Goal: Information Seeking & Learning: Find specific fact

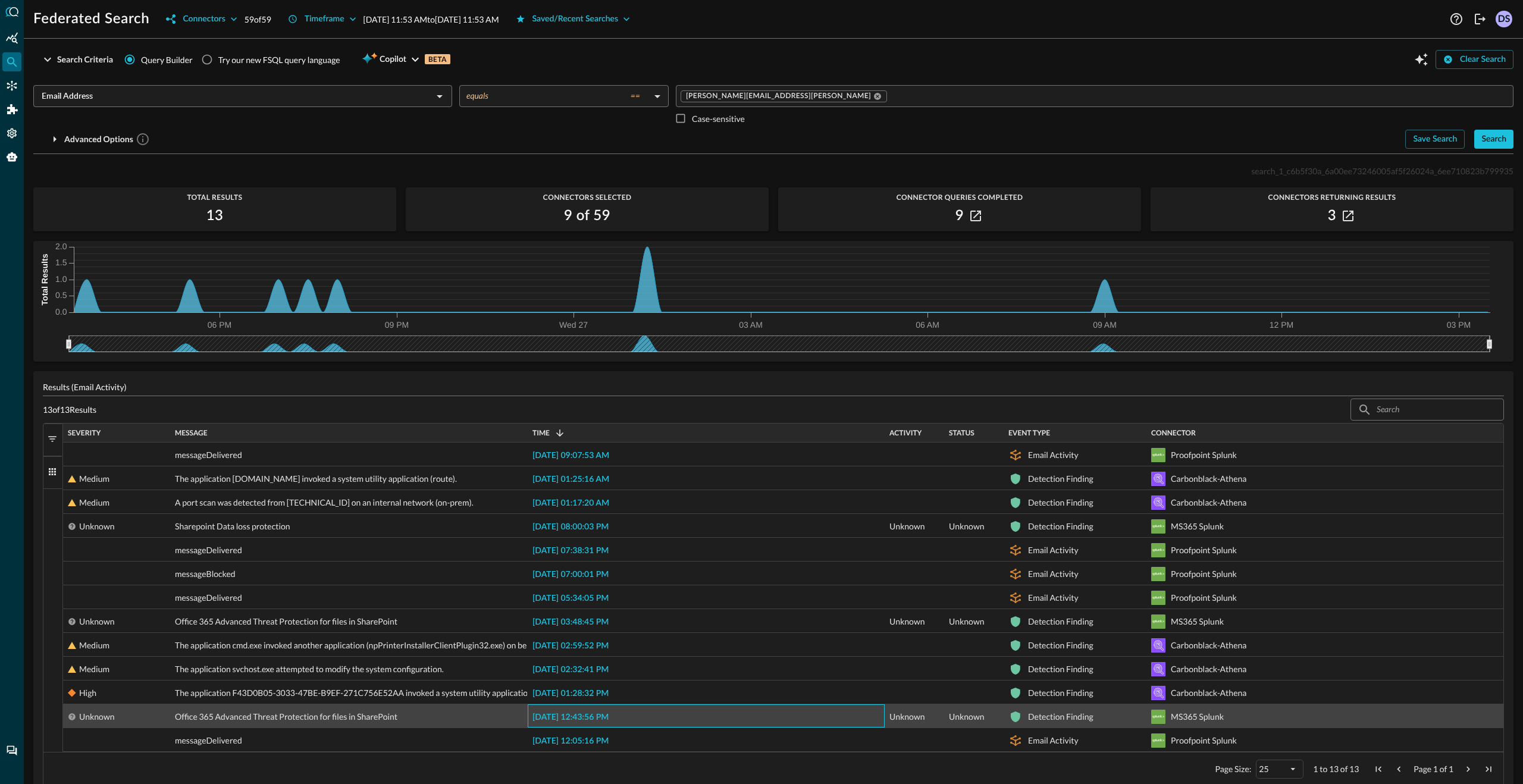
click at [598, 718] on span "[DATE] 12:43:56 PM" at bounding box center [570, 717] width 76 height 9
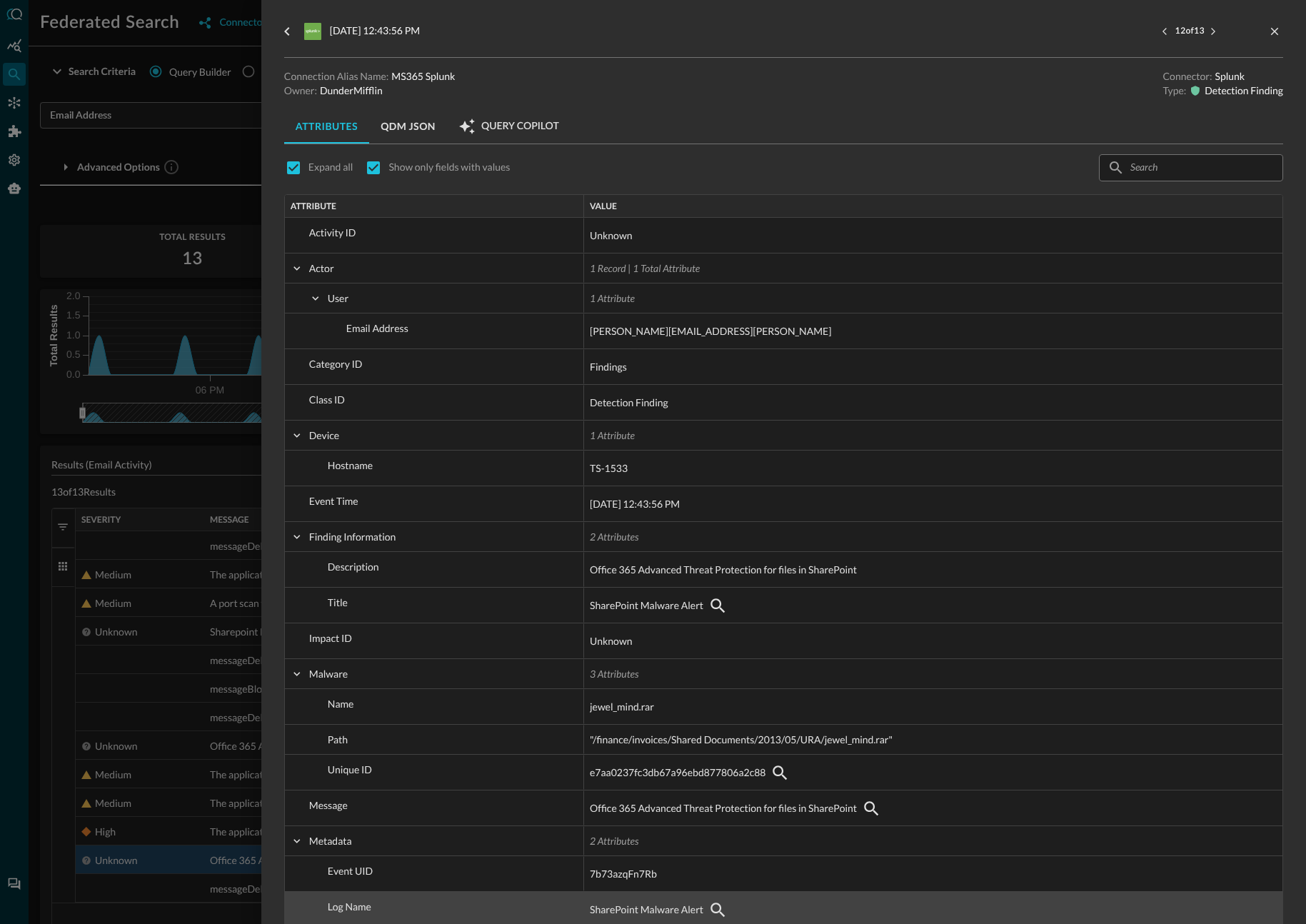
scroll to position [8, 0]
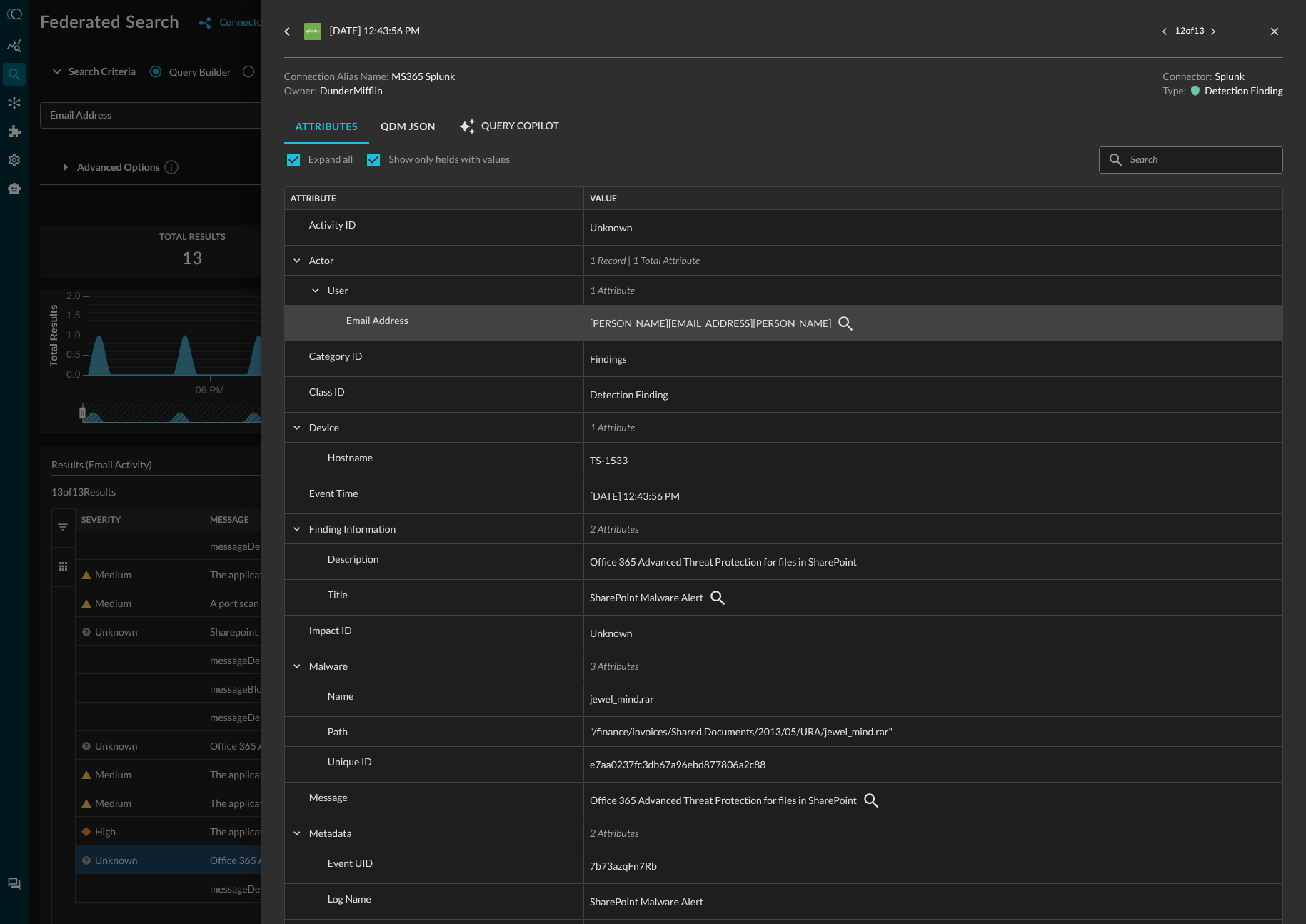
drag, startPoint x: 589, startPoint y: 325, endPoint x: 682, endPoint y: 327, distance: 93.0
click at [682, 327] on span "mary.duncan@directory.query.ai" at bounding box center [710, 323] width 241 height 17
click at [591, 327] on span "mary.duncan@directory.query.ai" at bounding box center [710, 323] width 241 height 17
drag, startPoint x: 591, startPoint y: 327, endPoint x: 699, endPoint y: 327, distance: 108.0
click at [699, 327] on span "mary.duncan@directory.query.ai" at bounding box center [710, 323] width 241 height 17
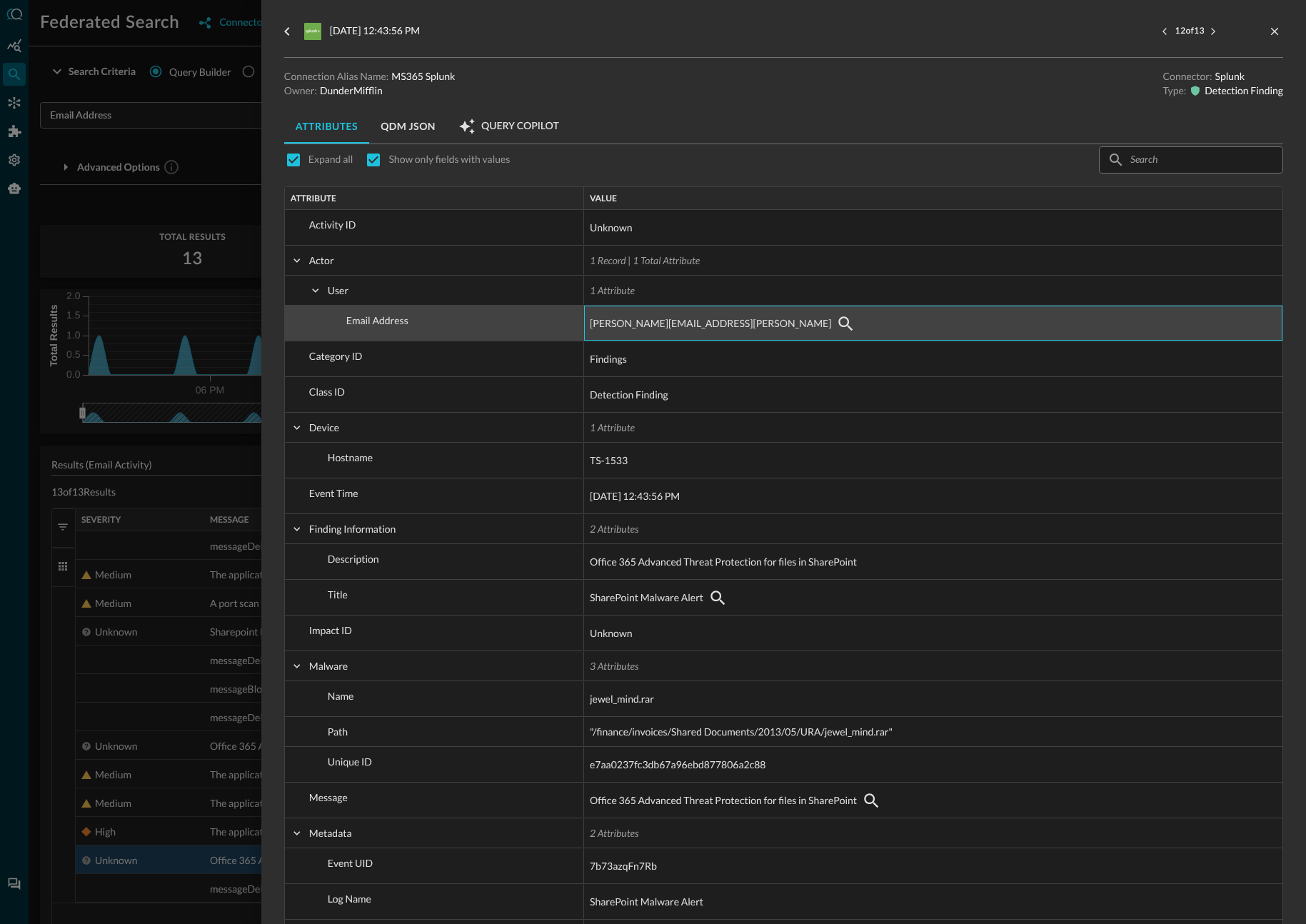
drag, startPoint x: 589, startPoint y: 311, endPoint x: 605, endPoint y: 330, distance: 24.8
click at [605, 330] on div "mary.duncan@directory.query.ai" at bounding box center [933, 323] width 698 height 35
drag, startPoint x: 592, startPoint y: 321, endPoint x: 619, endPoint y: 314, distance: 27.9
click at [619, 314] on div "mary.duncan@directory.query.ai" at bounding box center [933, 323] width 687 height 23
click at [705, 315] on span "mary.duncan@directory.query.ai" at bounding box center [710, 323] width 241 height 17
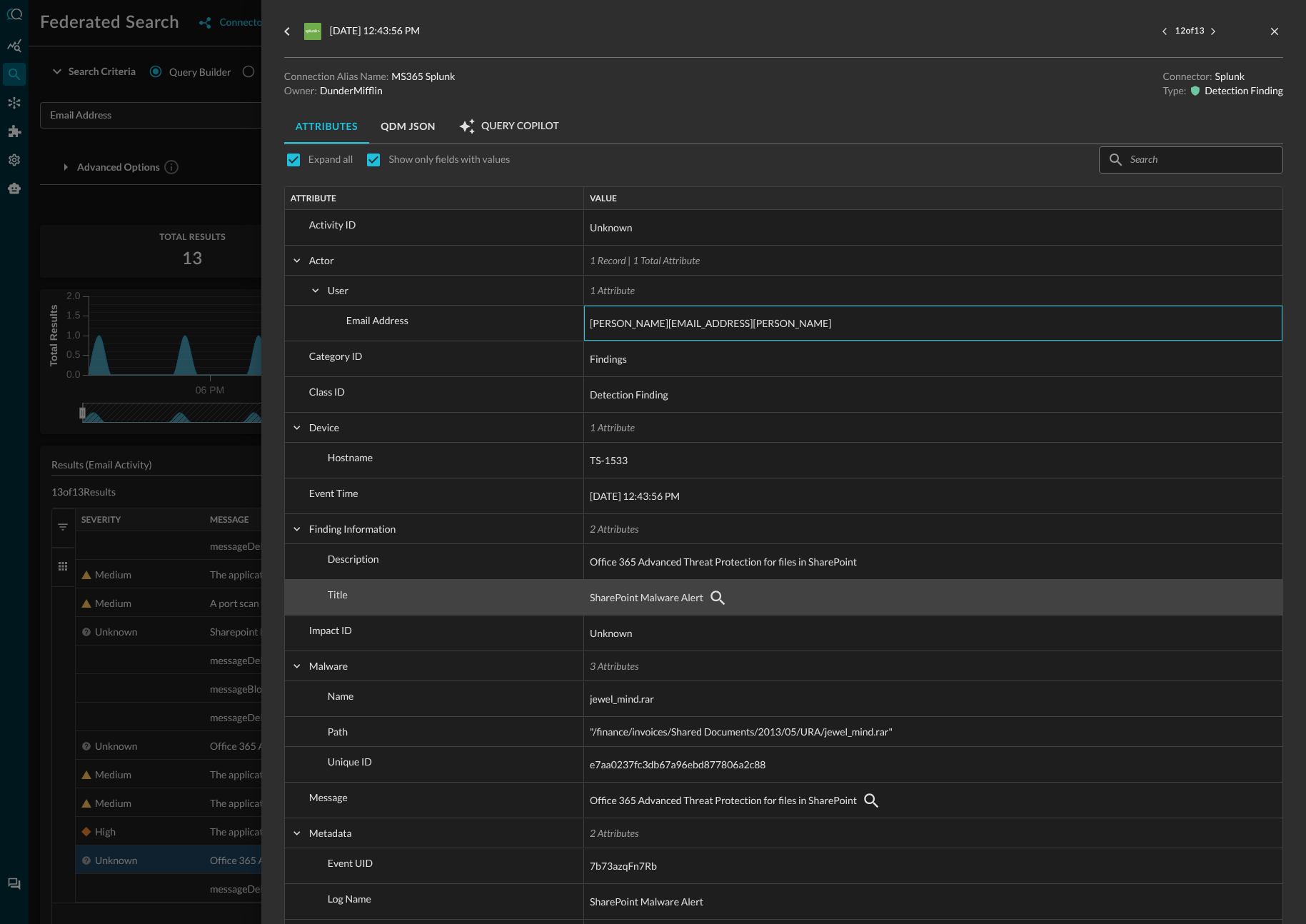
scroll to position [9, 0]
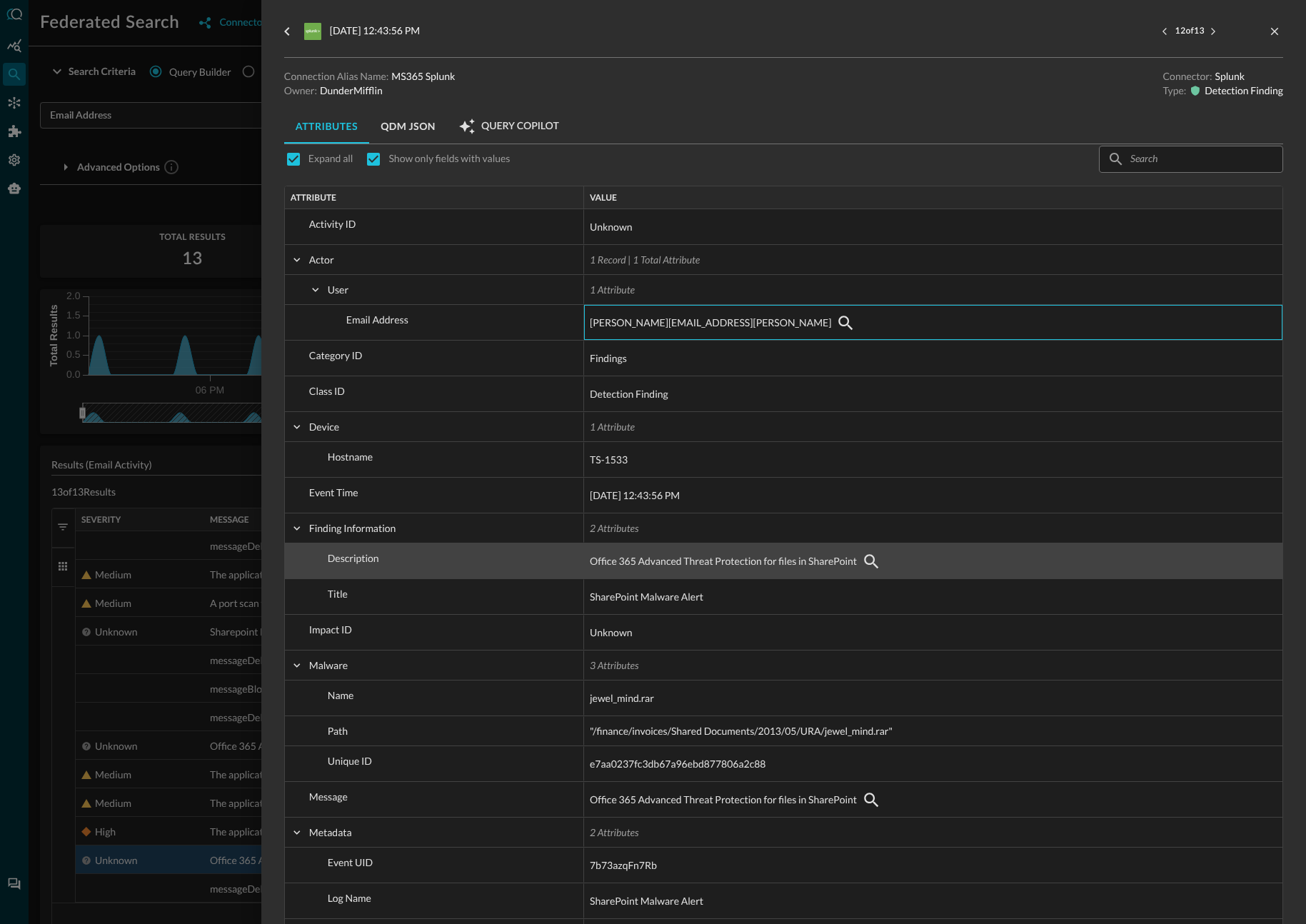
click at [934, 573] on span "Office 365 Advanced Threat Protection for files in SharePoint" at bounding box center [933, 561] width 687 height 34
drag, startPoint x: 592, startPoint y: 566, endPoint x: 737, endPoint y: 561, distance: 145.1
click at [737, 561] on span "Office 365 Advanced Threat Protection for files in SharePoint" at bounding box center [723, 561] width 267 height 17
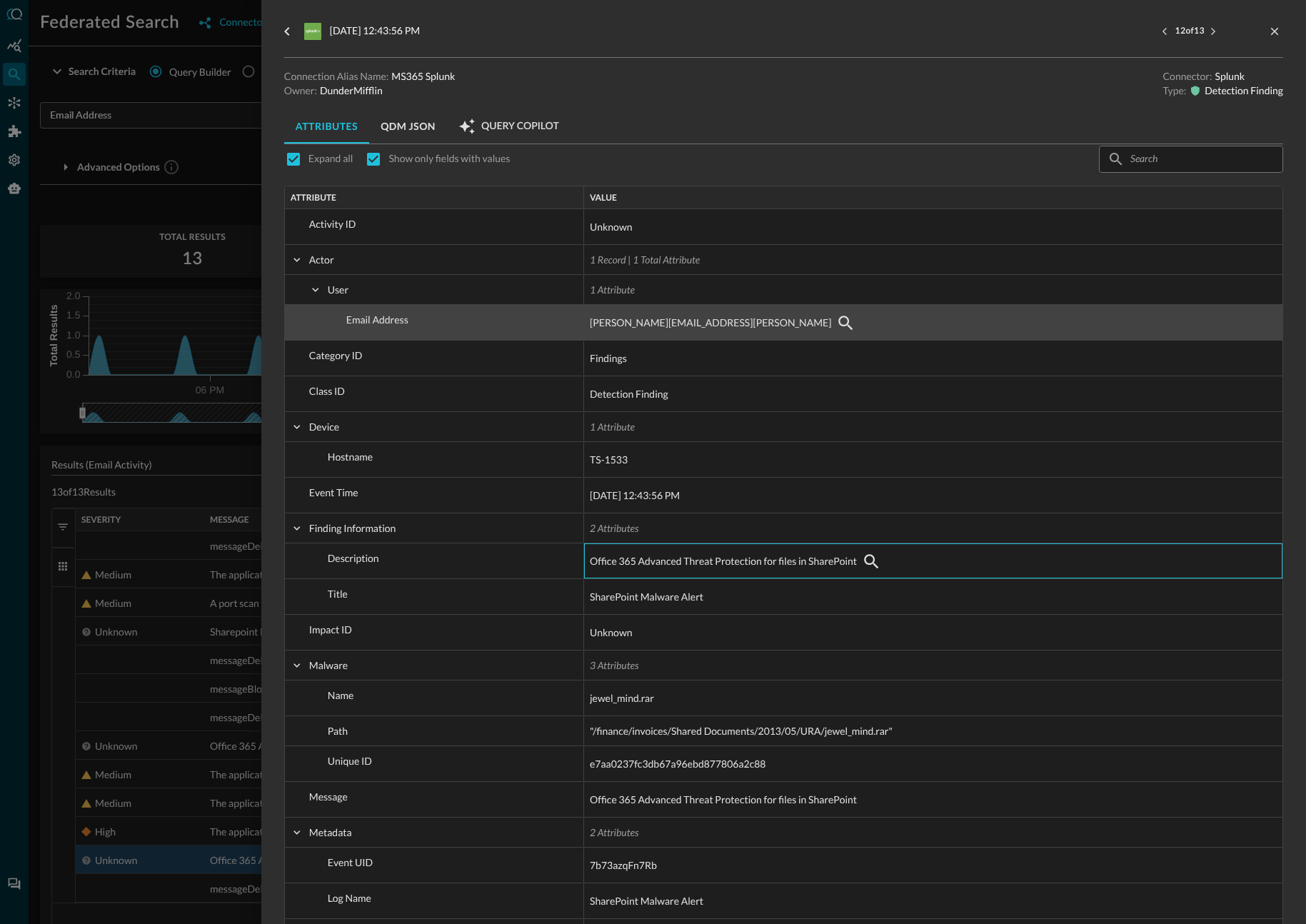
click at [679, 328] on span "mary.duncan@directory.query.ai" at bounding box center [710, 322] width 241 height 17
click at [601, 331] on span "mary.duncan@directory.query.ai" at bounding box center [710, 322] width 241 height 17
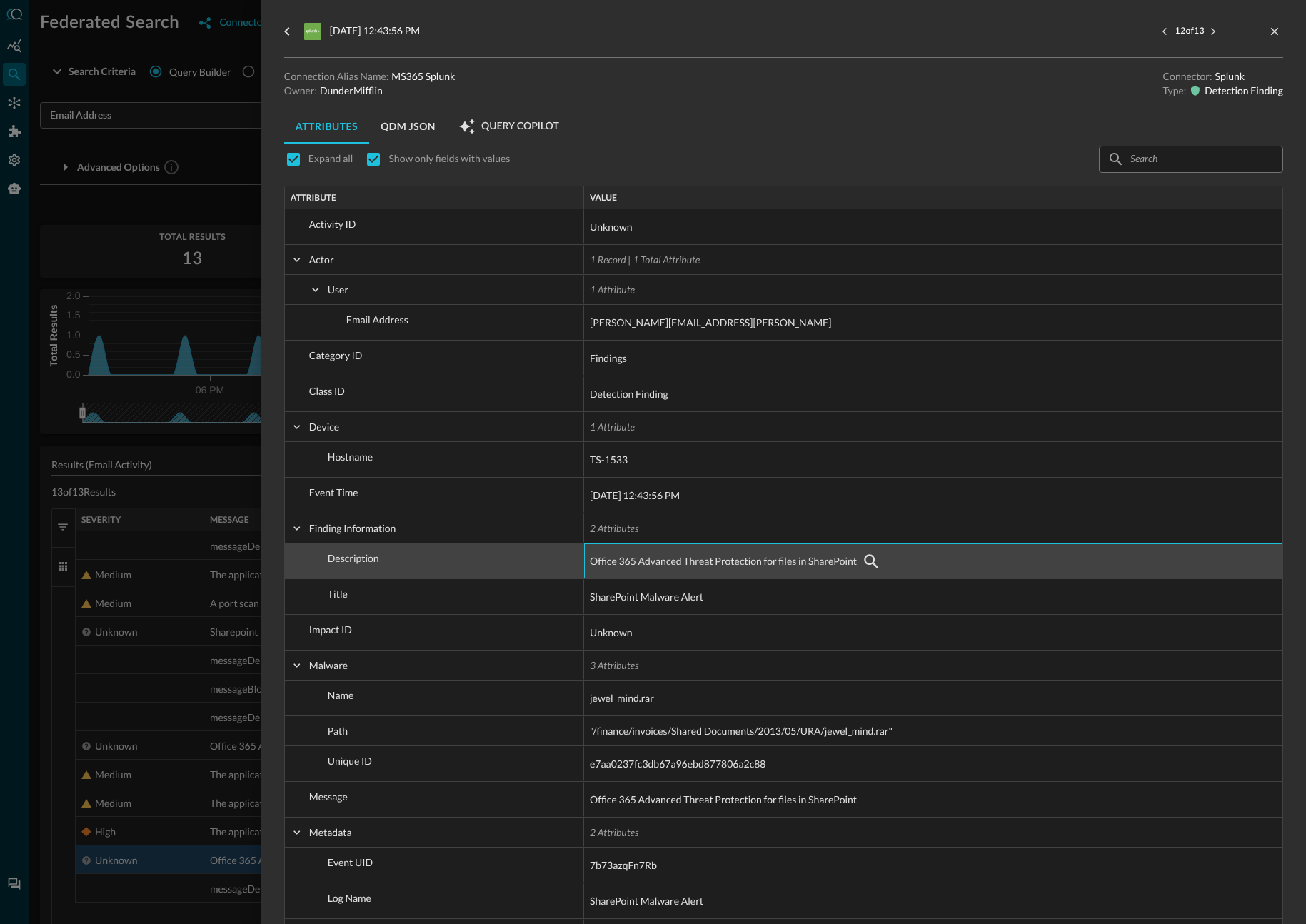
click at [692, 560] on span "Office 365 Advanced Threat Protection for files in SharePoint" at bounding box center [723, 561] width 267 height 17
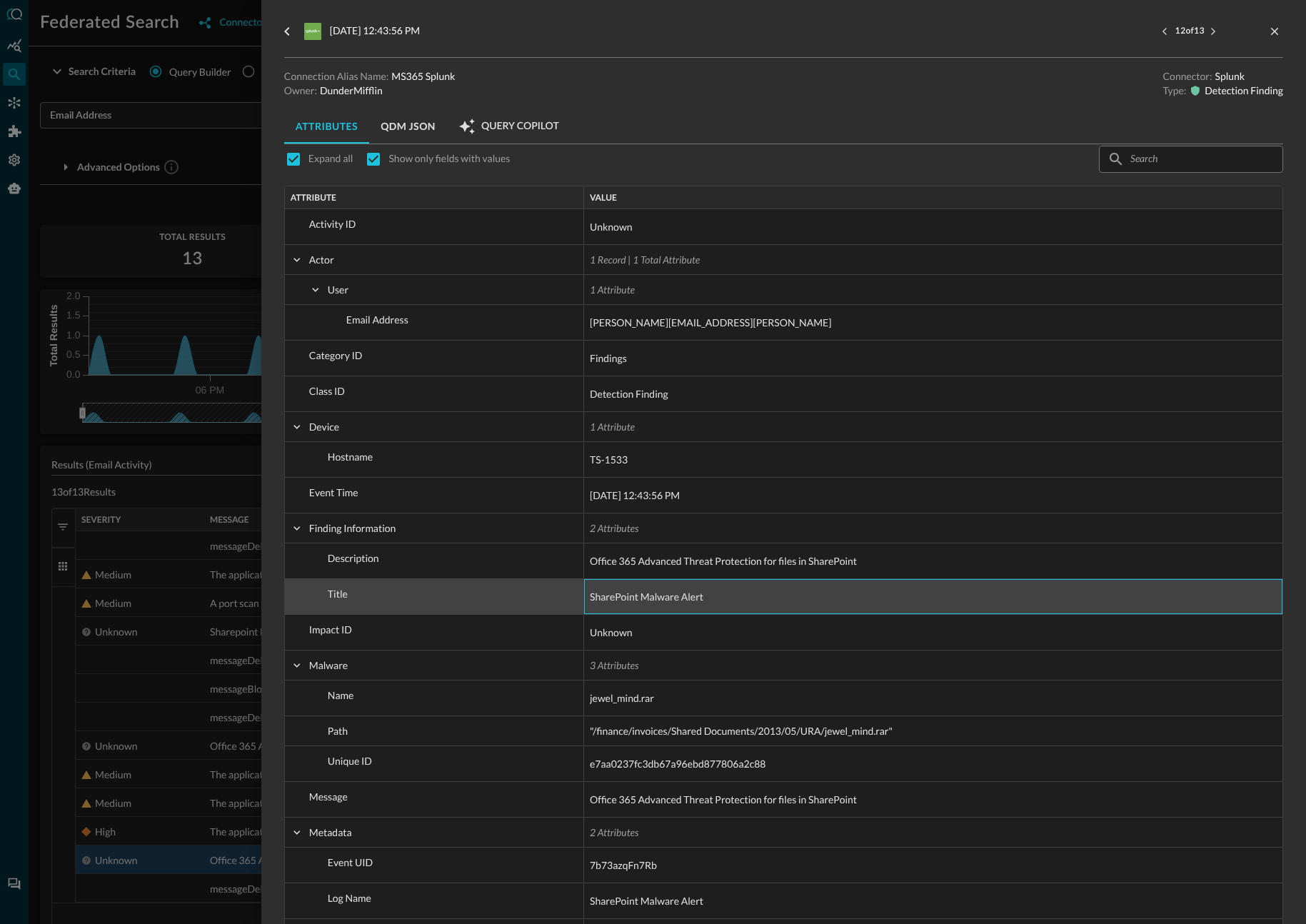
click at [685, 601] on span "SharePoint Malware Alert" at bounding box center [646, 597] width 113 height 17
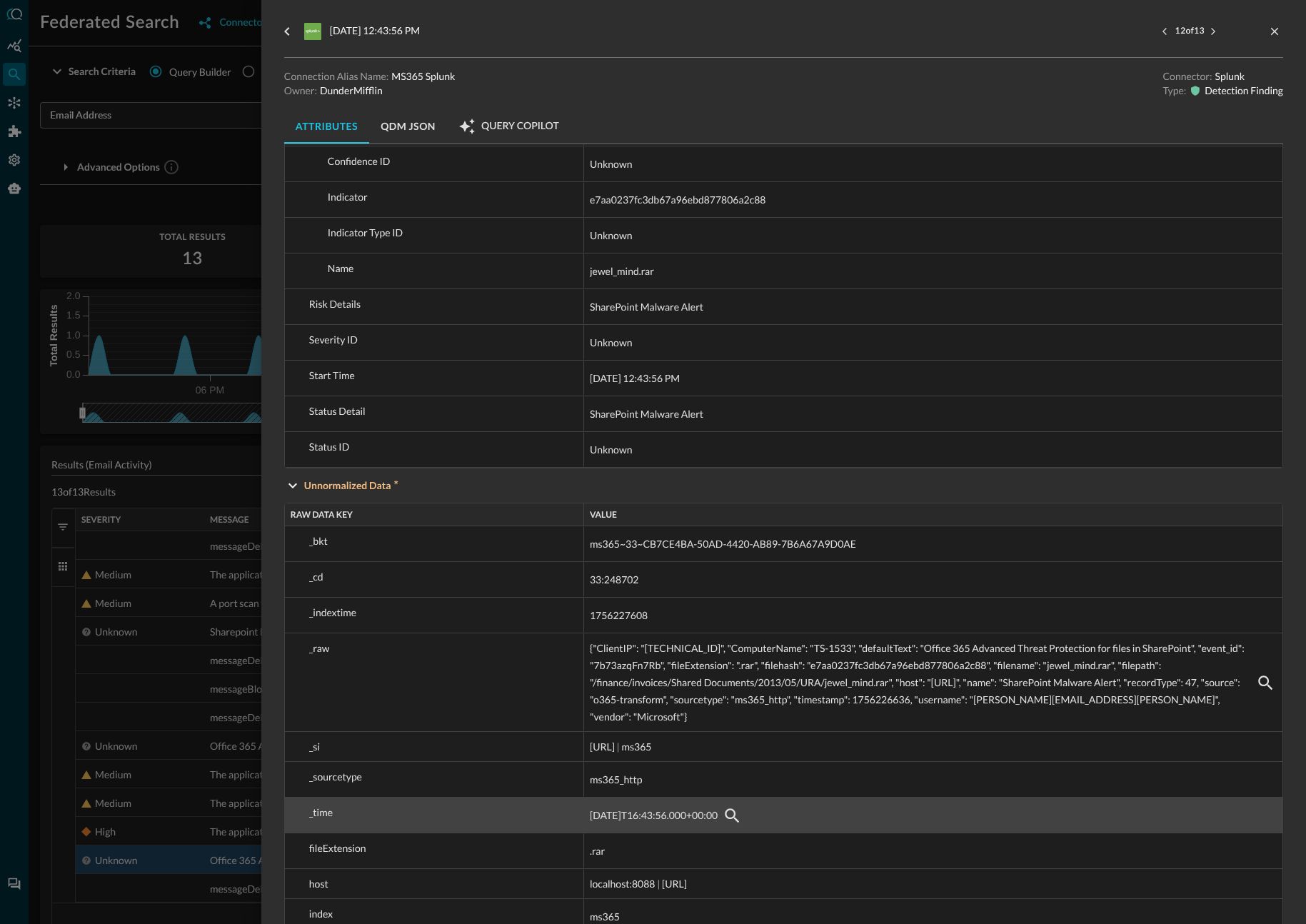
scroll to position [1626, 0]
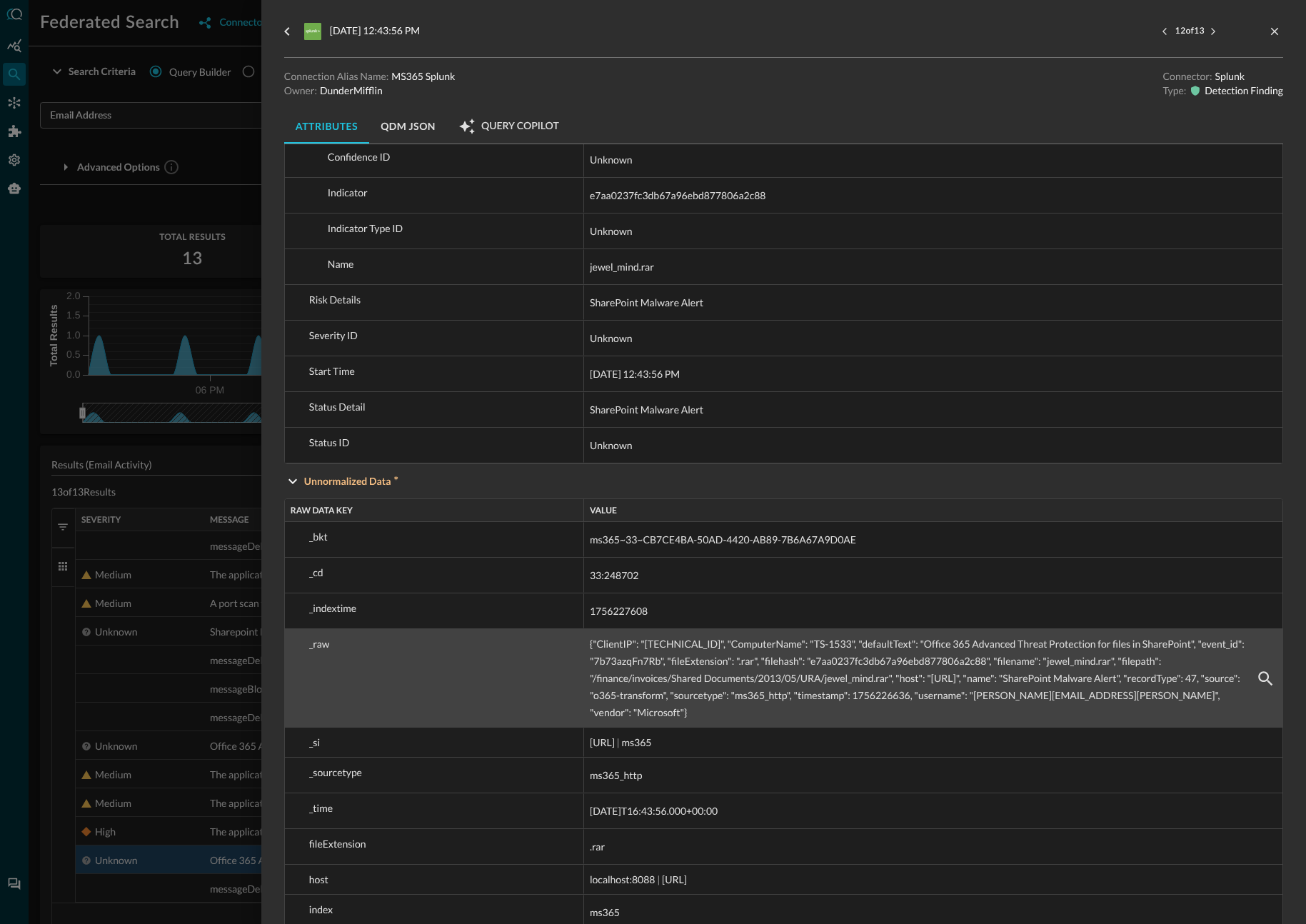
drag, startPoint x: 932, startPoint y: 682, endPoint x: 979, endPoint y: 680, distance: 47.0
click at [979, 680] on span "{"ClientIP": "172.16.16.11", "ComputerName": "TS-1533", "defaultText": "Office …" at bounding box center [920, 678] width 661 height 85
click at [948, 680] on span "{"ClientIP": "172.16.16.11", "ComputerName": "TS-1533", "defaultText": "Office …" at bounding box center [920, 678] width 661 height 85
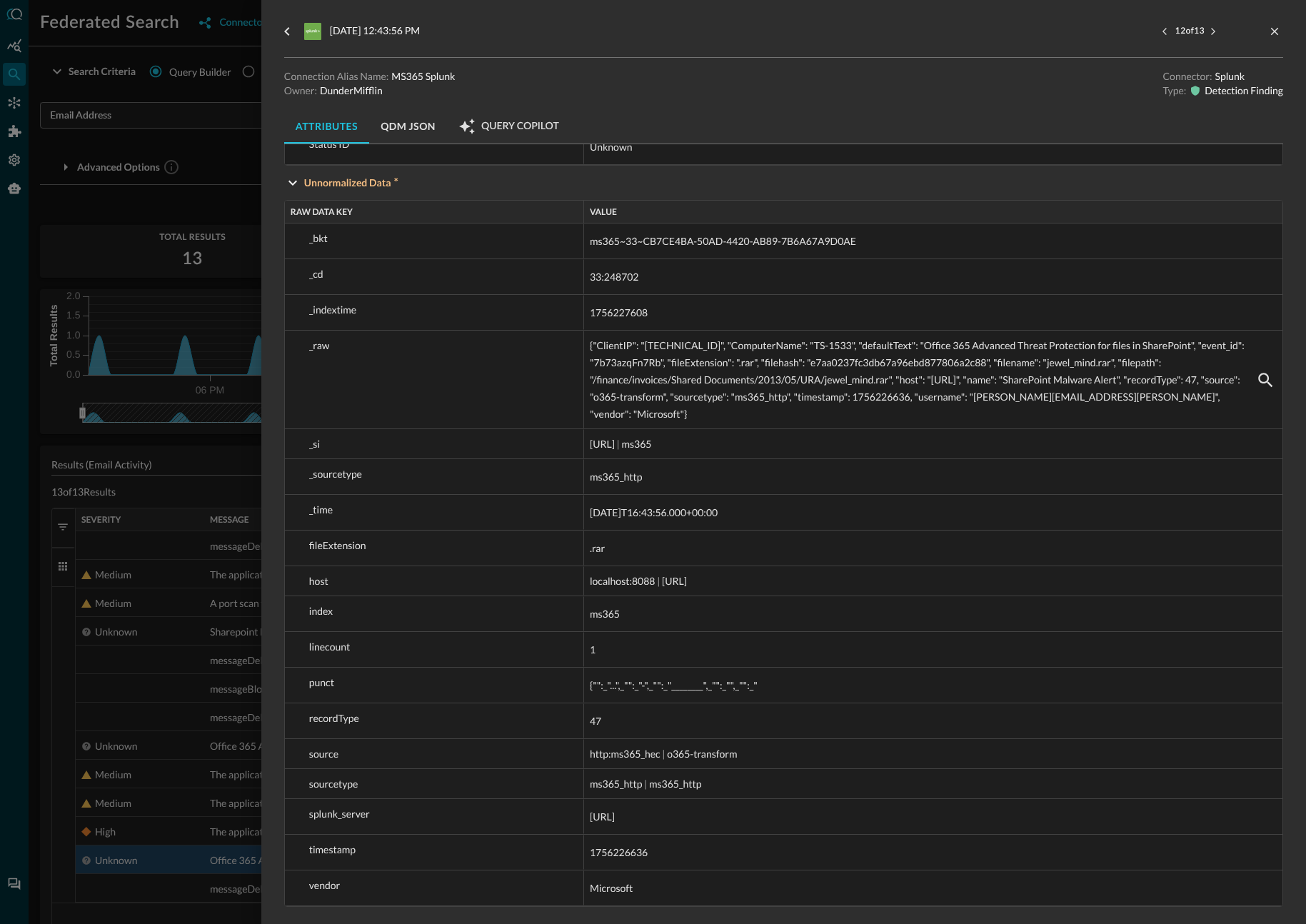
scroll to position [1939, 0]
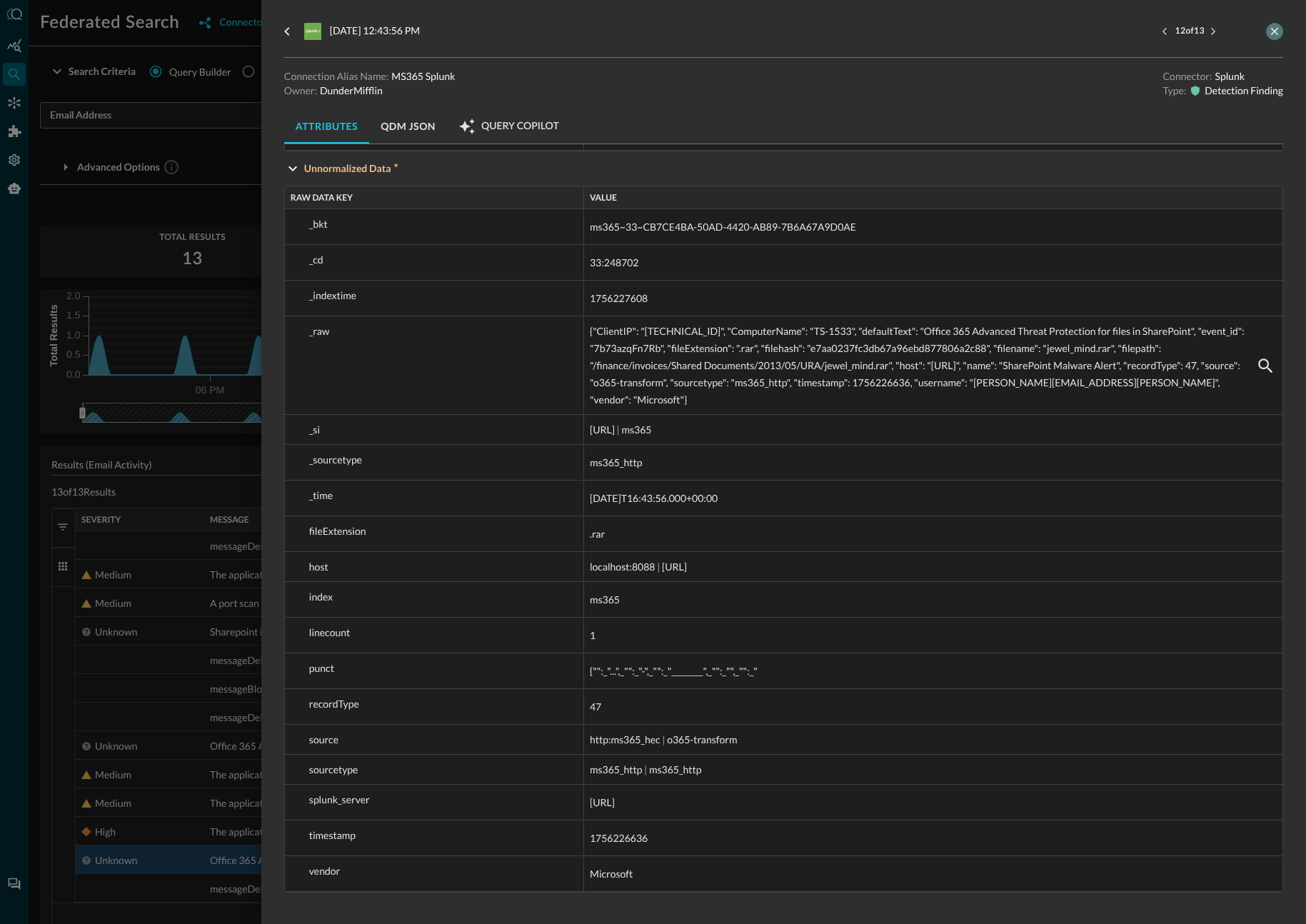
click at [1275, 33] on icon "close-drawer" at bounding box center [1275, 31] width 13 height 13
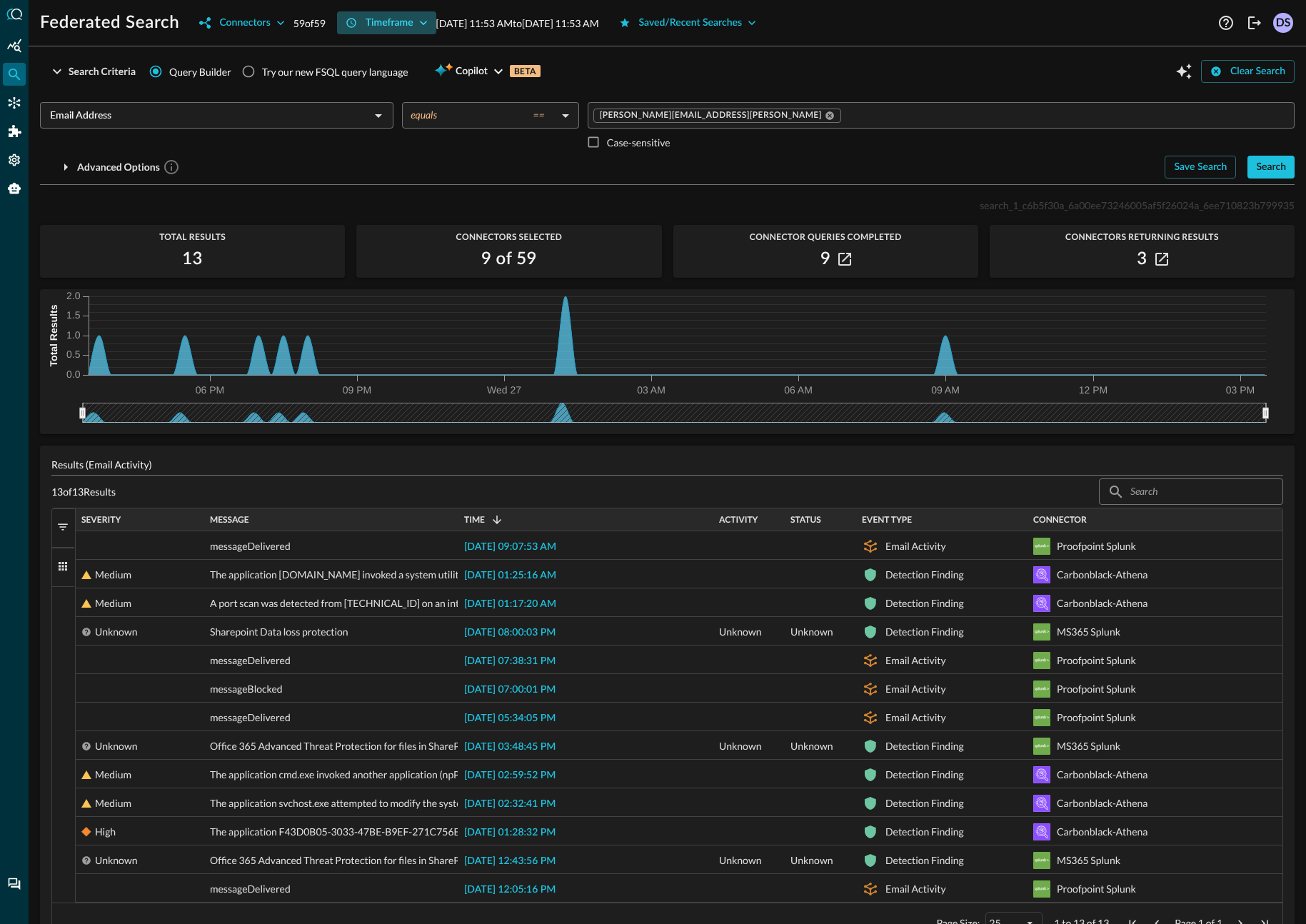
click at [403, 26] on div "Timeframe" at bounding box center [390, 23] width 48 height 18
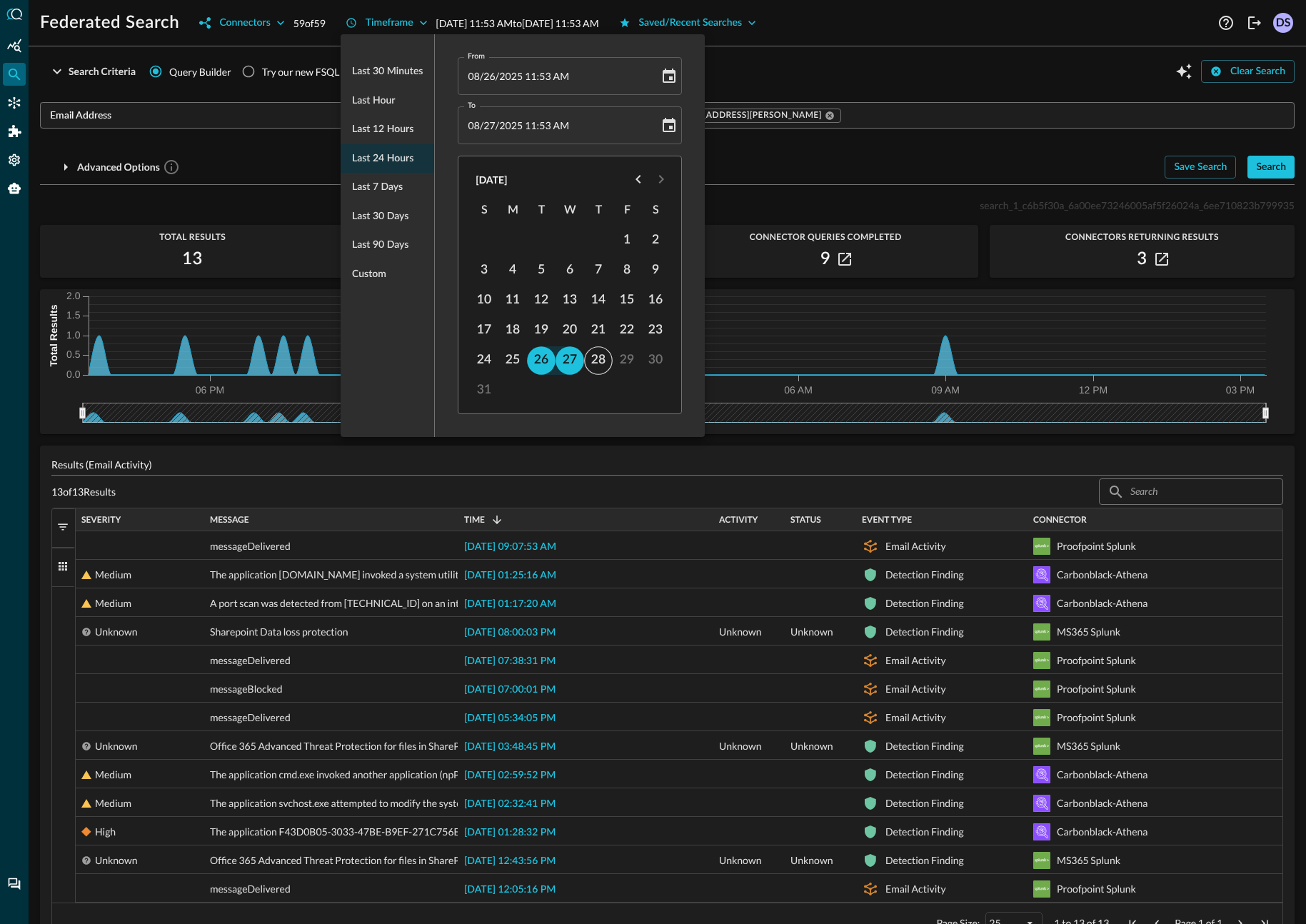
click at [397, 161] on ul "Last 30 minutes Last hour Last 12 hours Last 24 hours Last 7 days Last 30 days …" at bounding box center [387, 173] width 93 height 243
click at [892, 35] on div at bounding box center [653, 462] width 1306 height 924
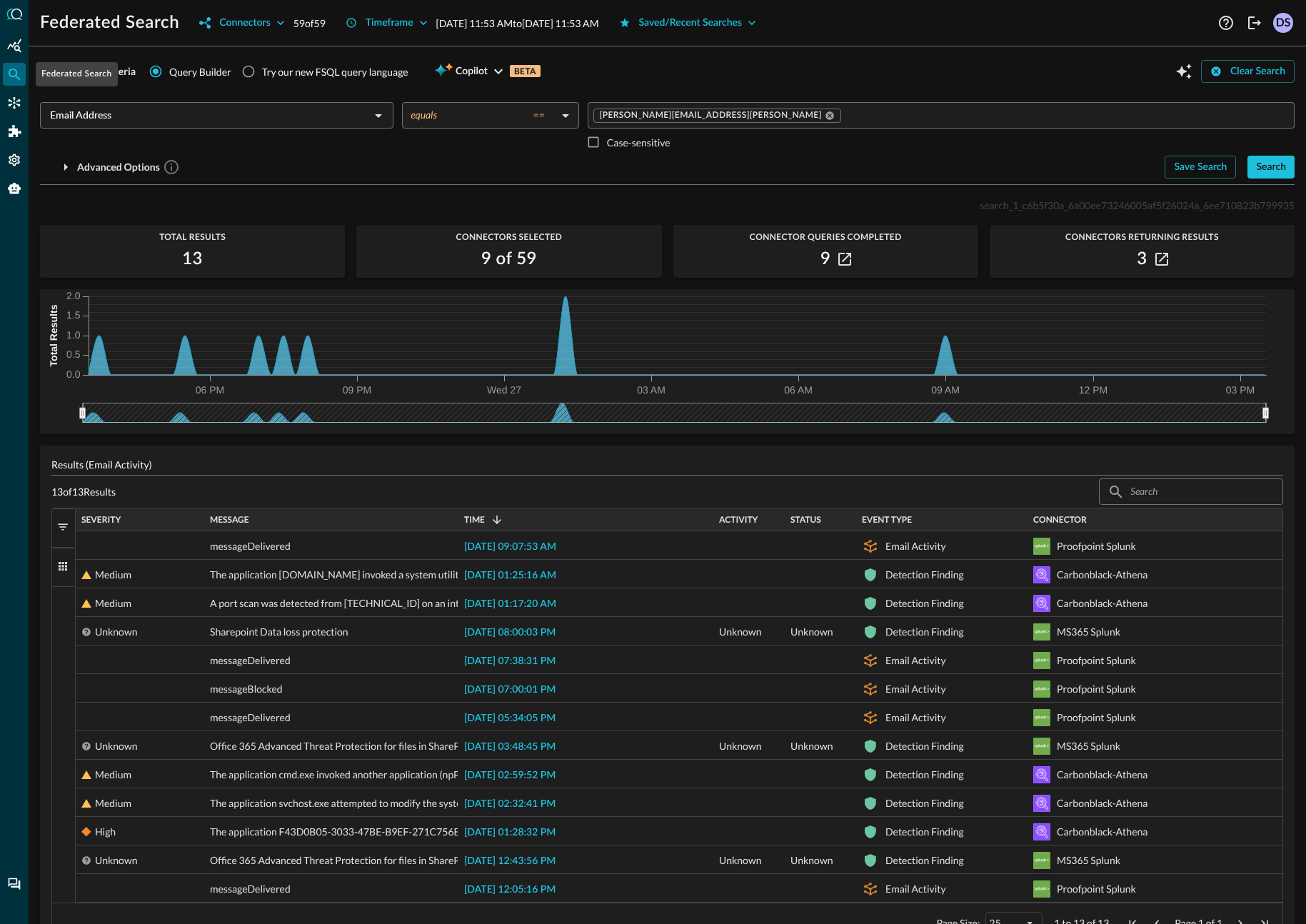
click at [11, 70] on icon "Federated Search" at bounding box center [14, 74] width 14 height 14
click at [18, 98] on icon "Connectors" at bounding box center [14, 103] width 14 height 14
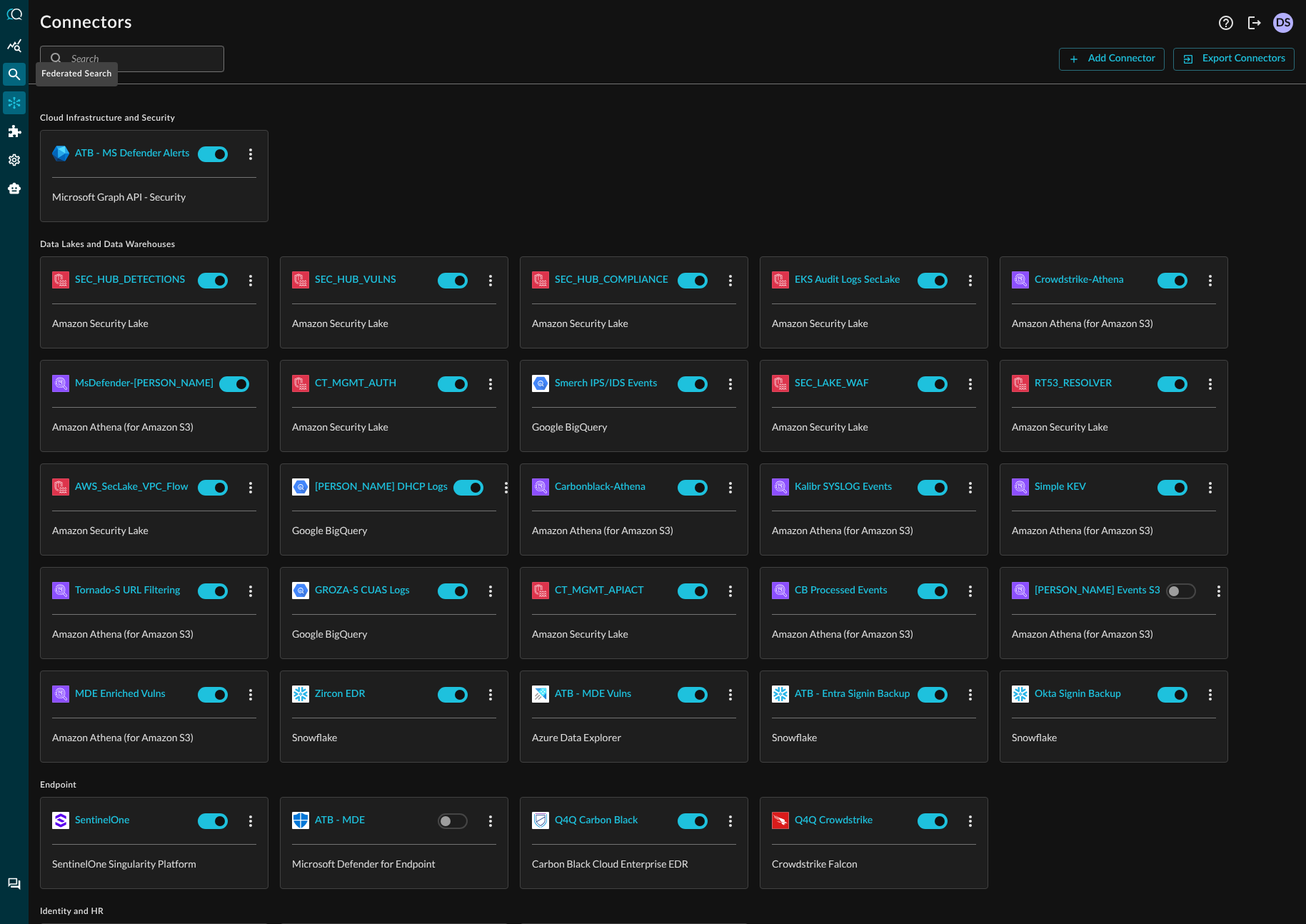
click at [16, 74] on icon "Federated Search" at bounding box center [14, 74] width 12 height 12
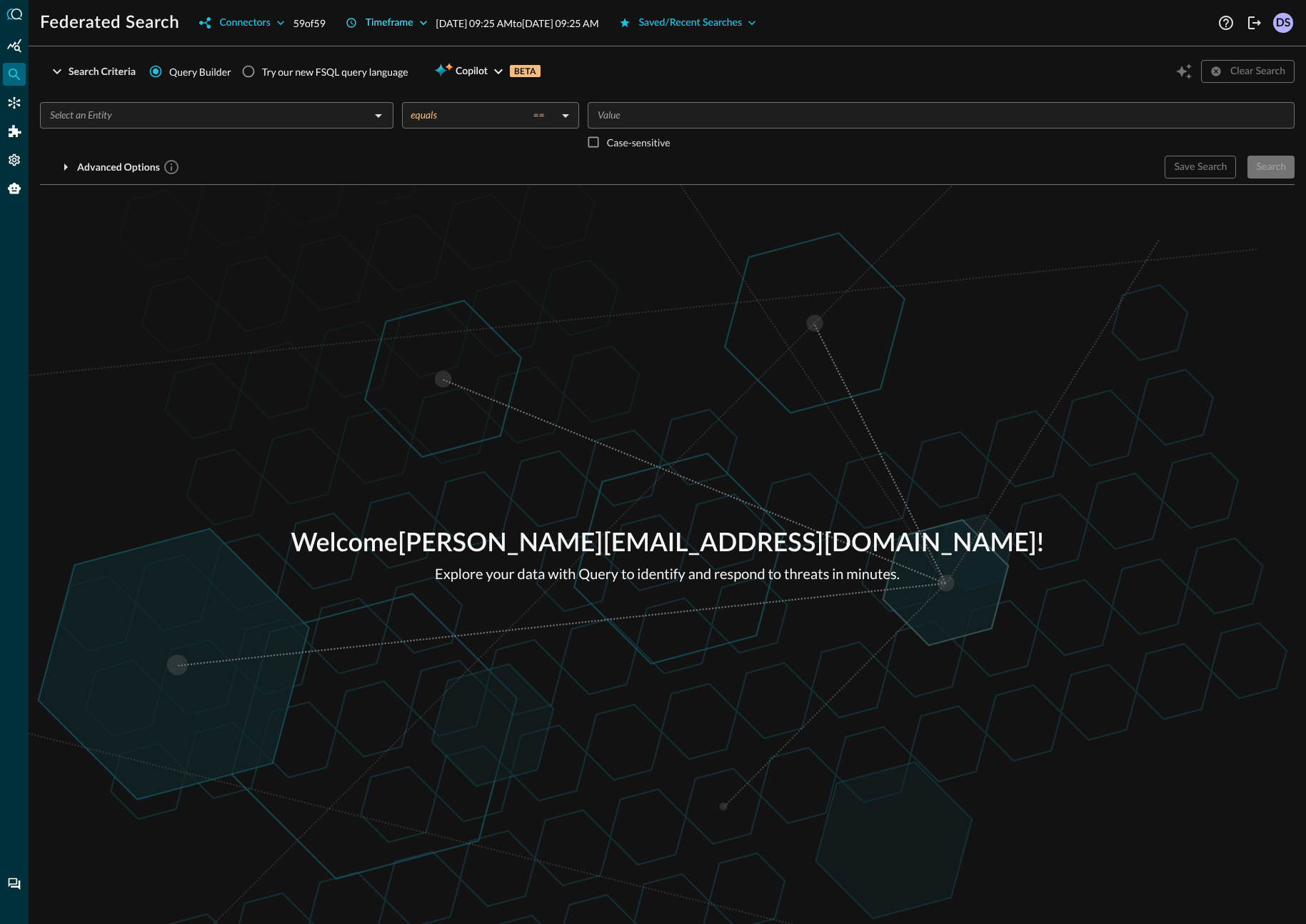
click at [404, 24] on div "Timeframe" at bounding box center [390, 23] width 48 height 18
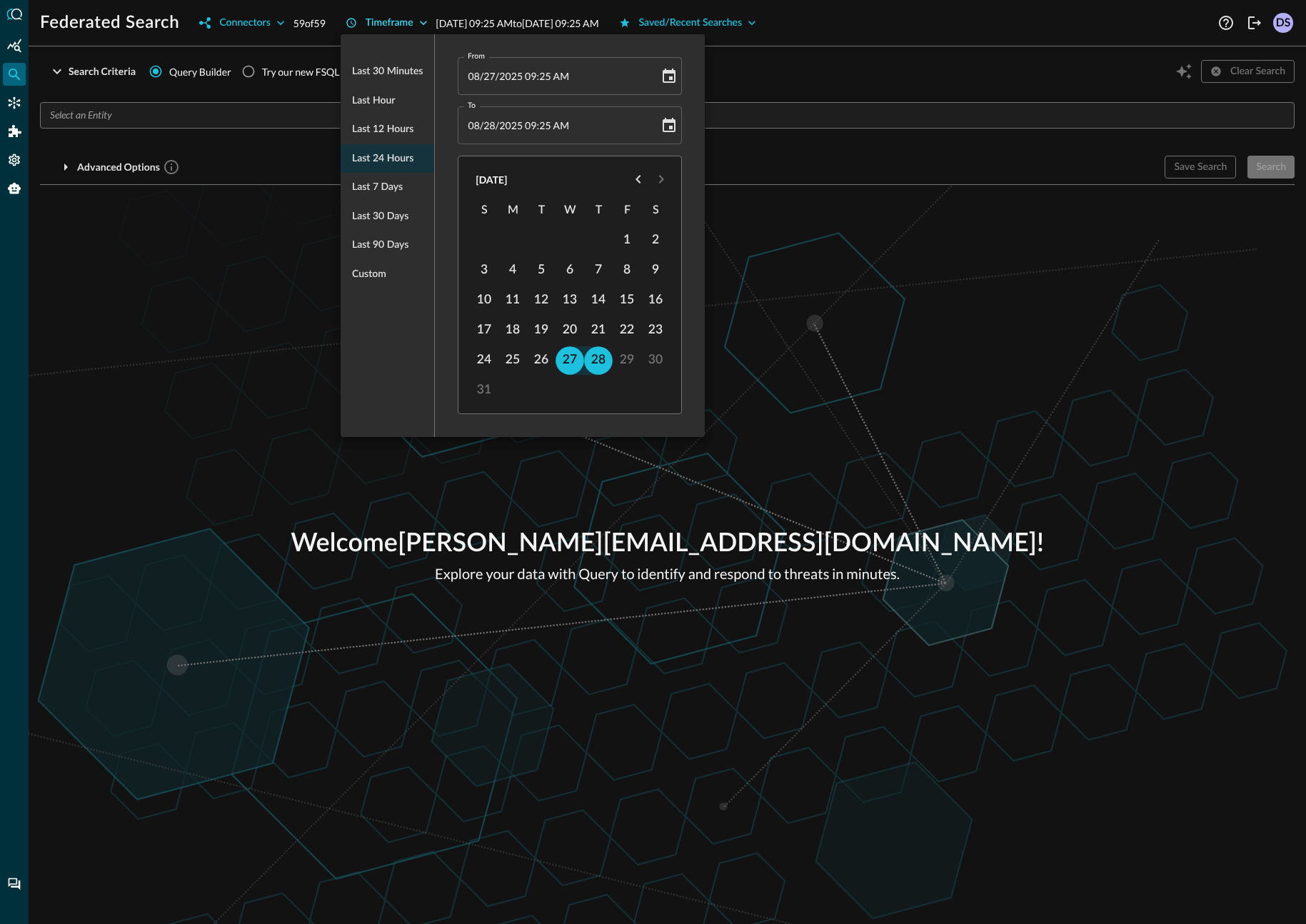
click at [404, 24] on div at bounding box center [653, 462] width 1306 height 924
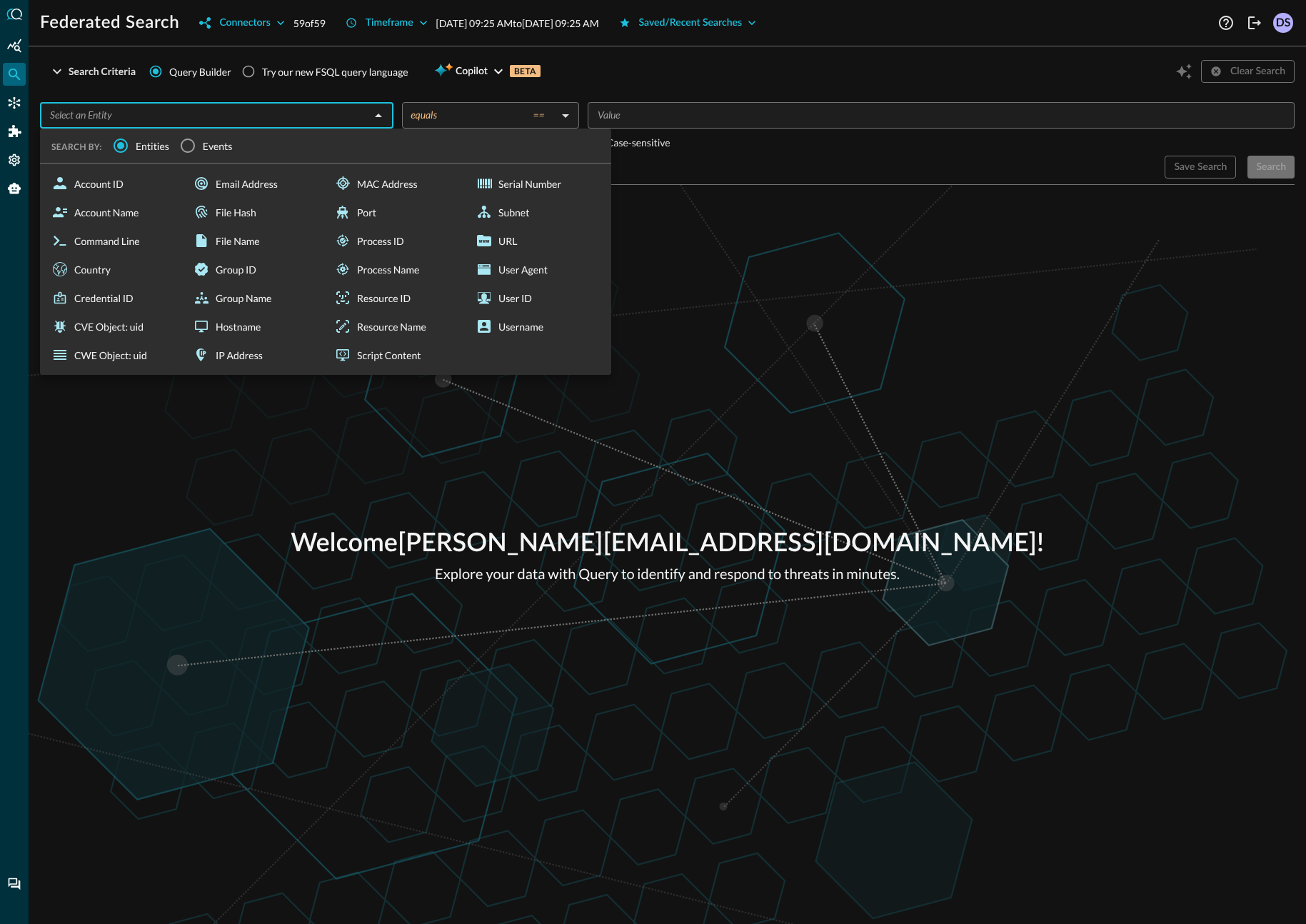
click at [254, 118] on input "text" at bounding box center [204, 115] width 321 height 18
click at [238, 181] on div "Email Address" at bounding box center [255, 184] width 136 height 29
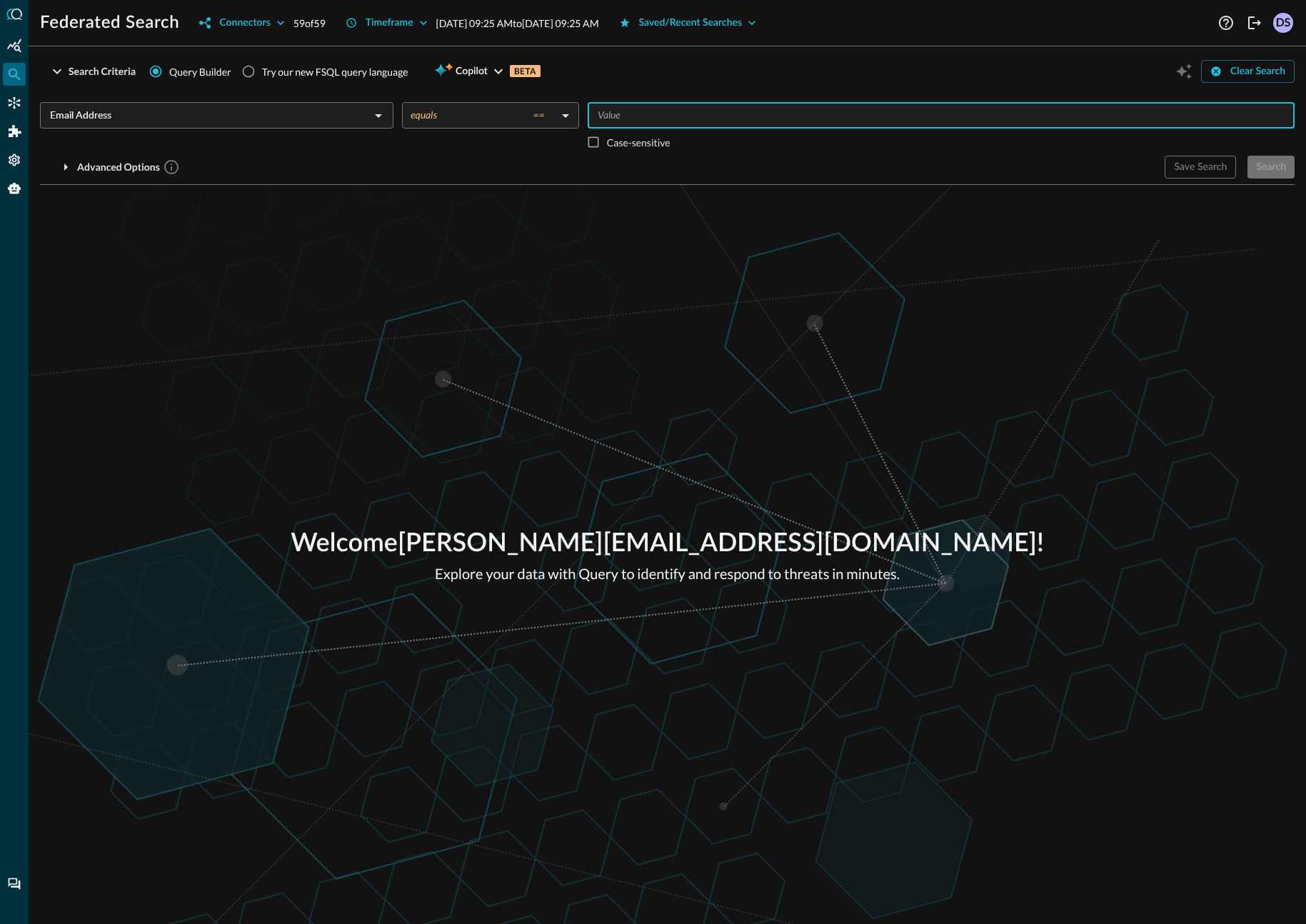
click at [690, 115] on input "Value" at bounding box center [940, 115] width 697 height 18
click at [1268, 171] on div "Search" at bounding box center [1271, 167] width 30 height 18
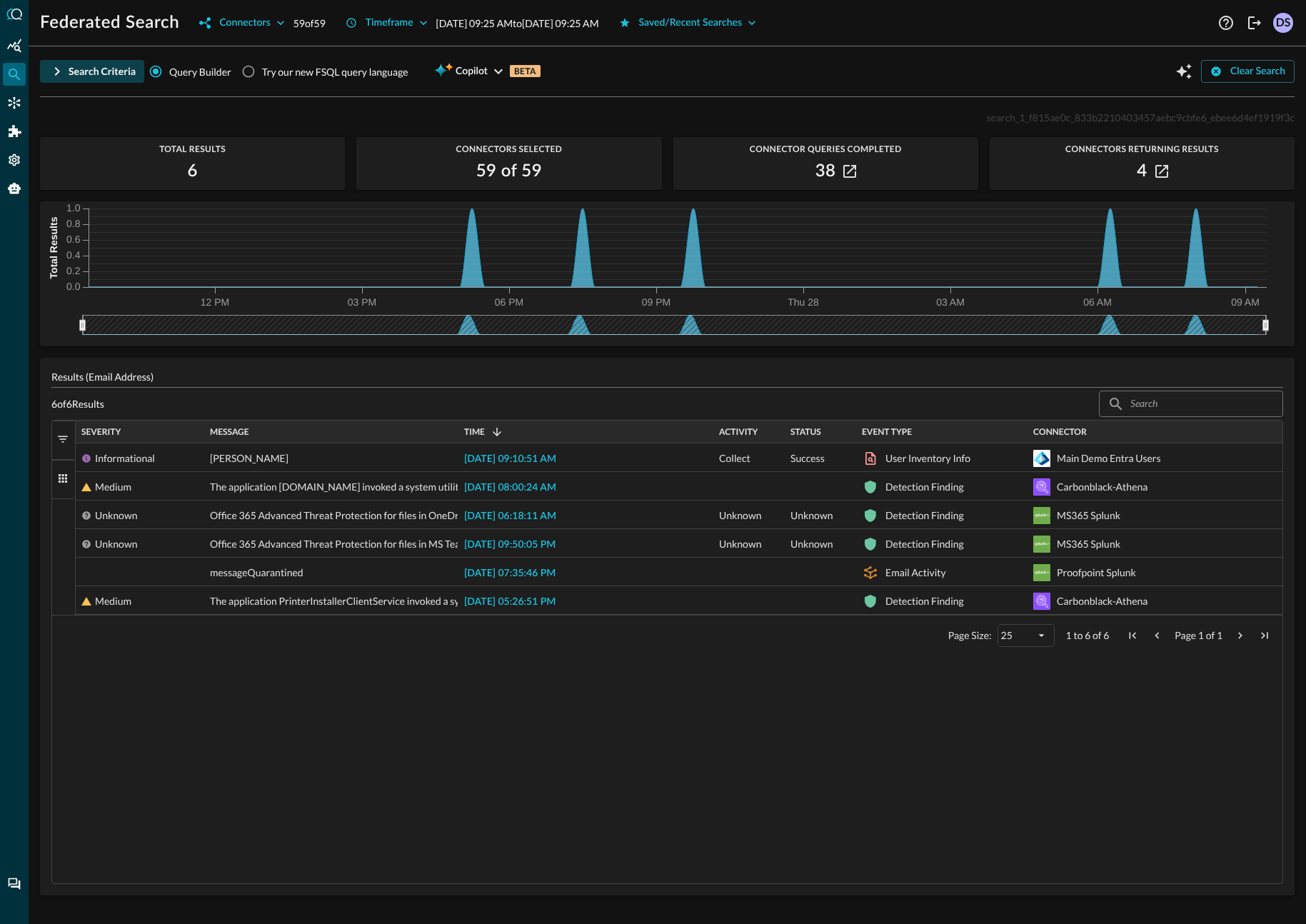
click at [62, 69] on icon "button" at bounding box center [57, 71] width 17 height 17
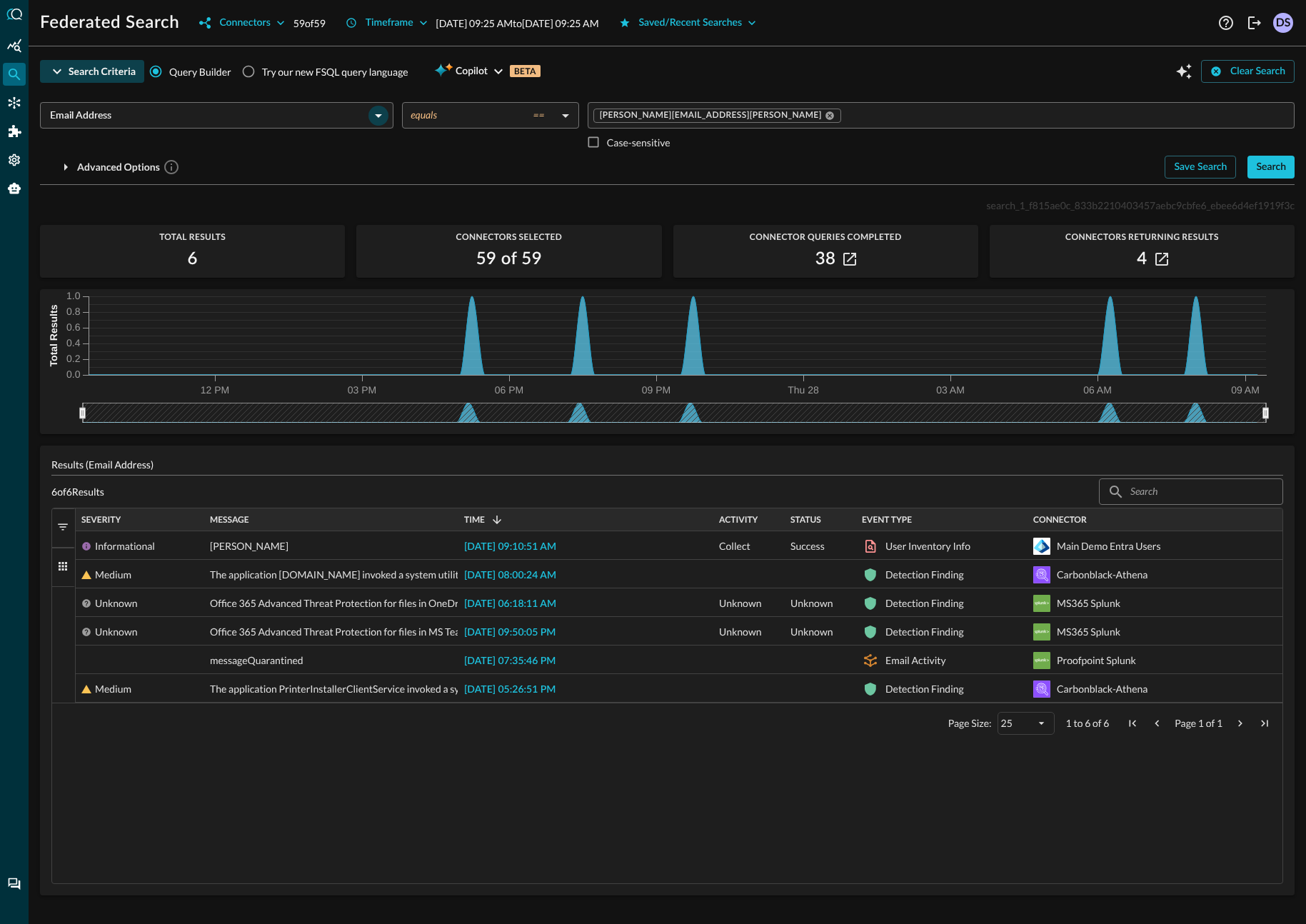
click at [379, 113] on icon "Open" at bounding box center [378, 115] width 17 height 17
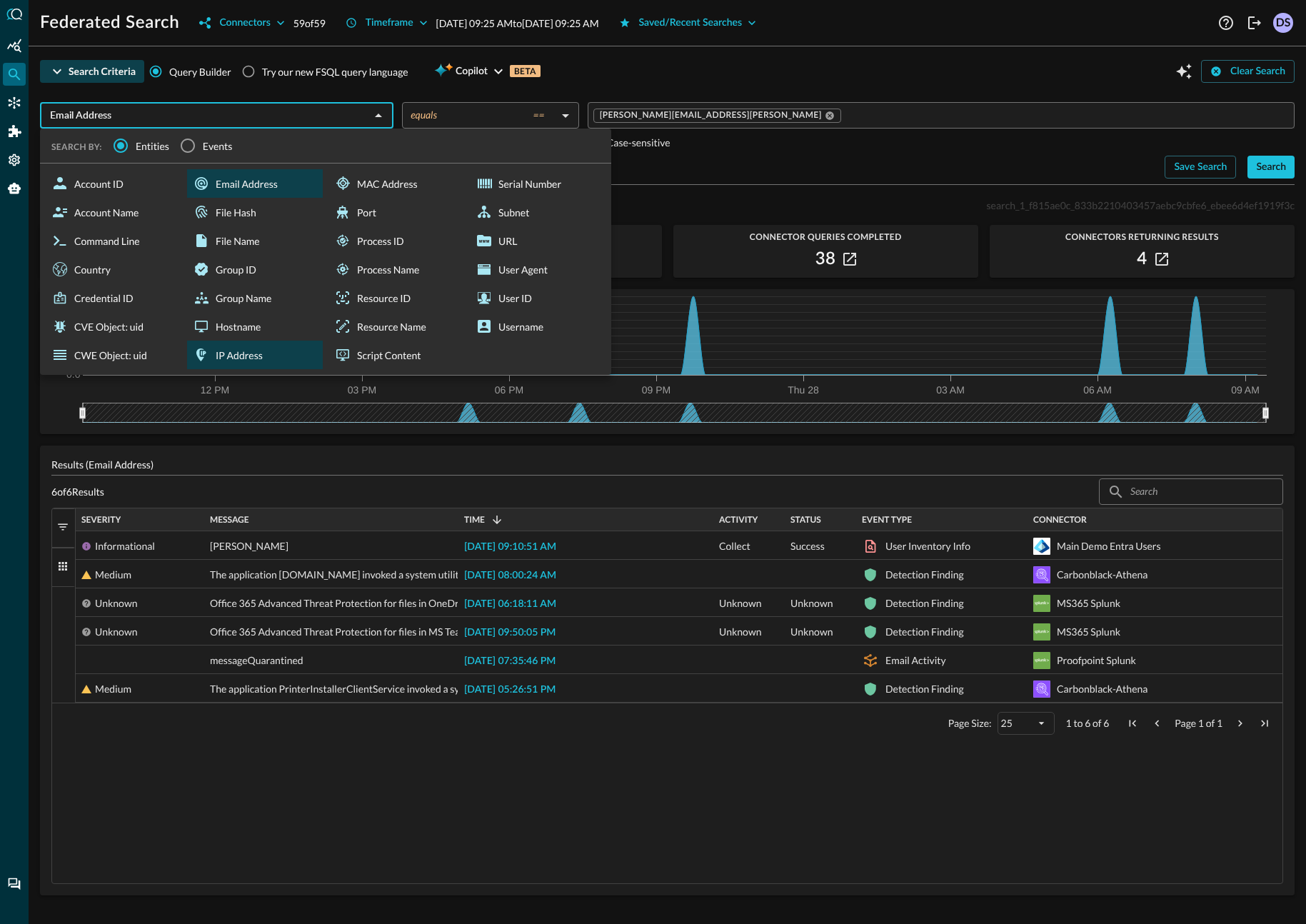
click at [241, 356] on div "IP Address" at bounding box center [255, 355] width 136 height 29
type input "IP Address"
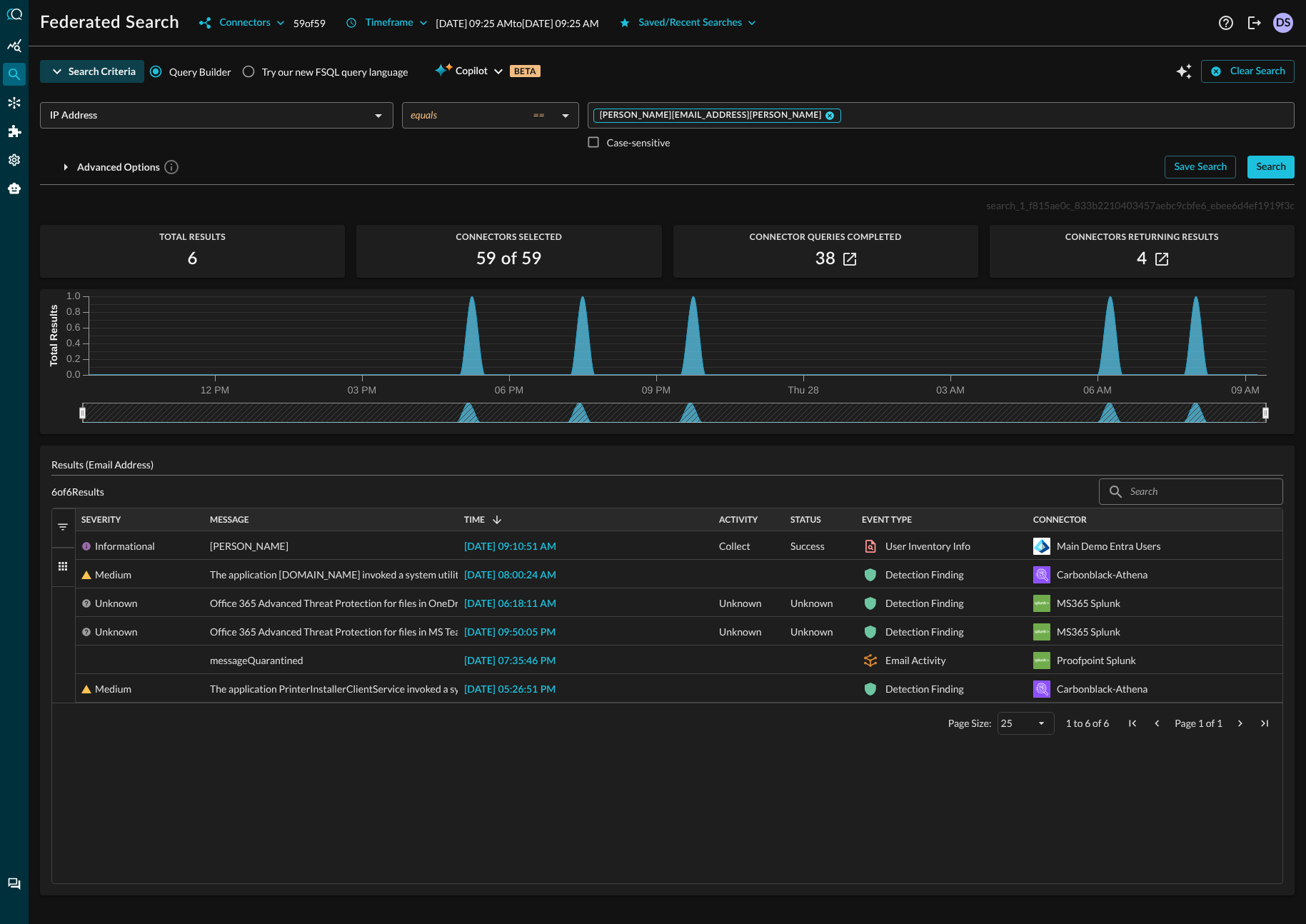
click at [824, 114] on icon at bounding box center [829, 116] width 10 height 10
click at [709, 111] on input "Value" at bounding box center [940, 115] width 697 height 18
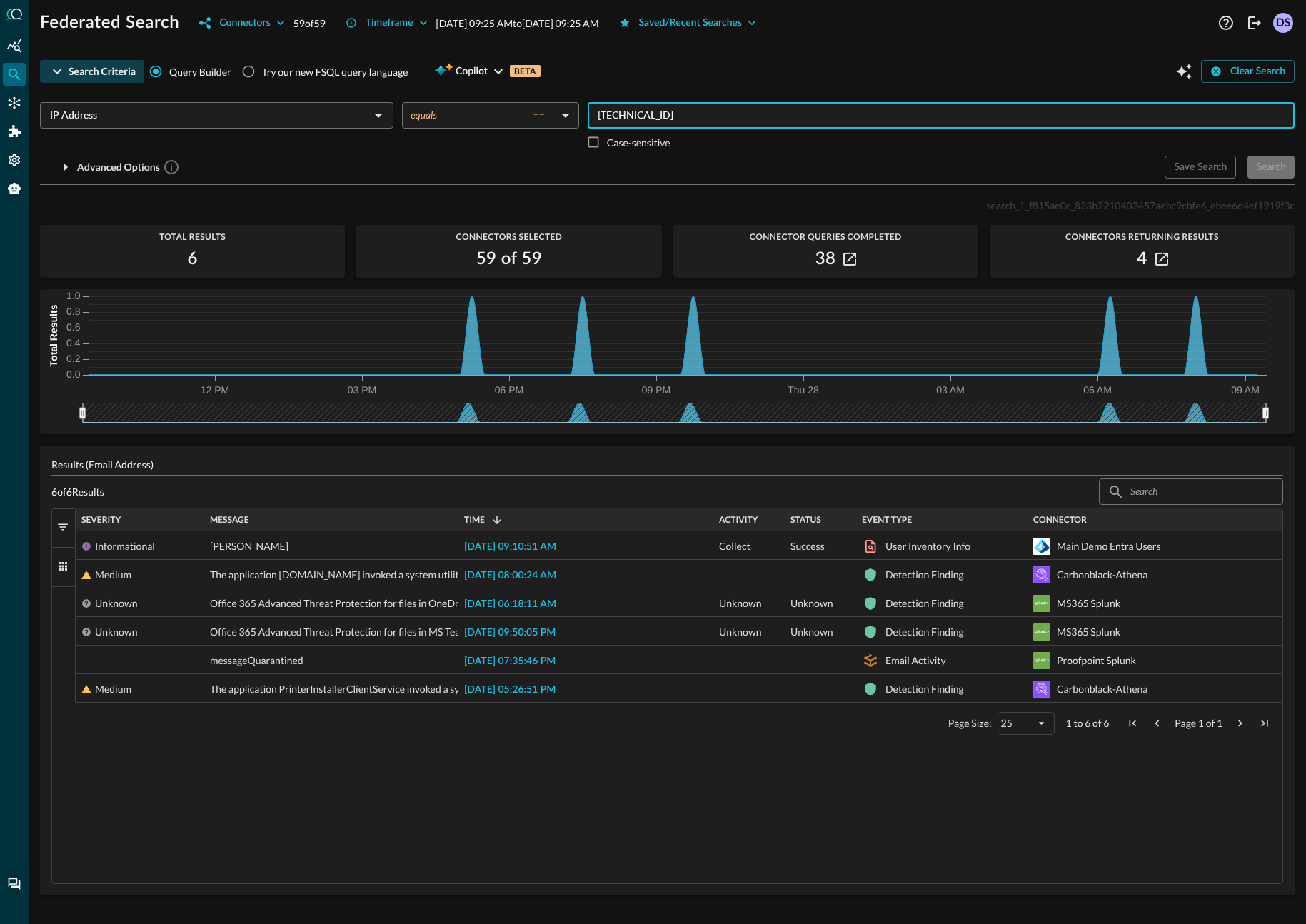
type input "172.16.16.11"
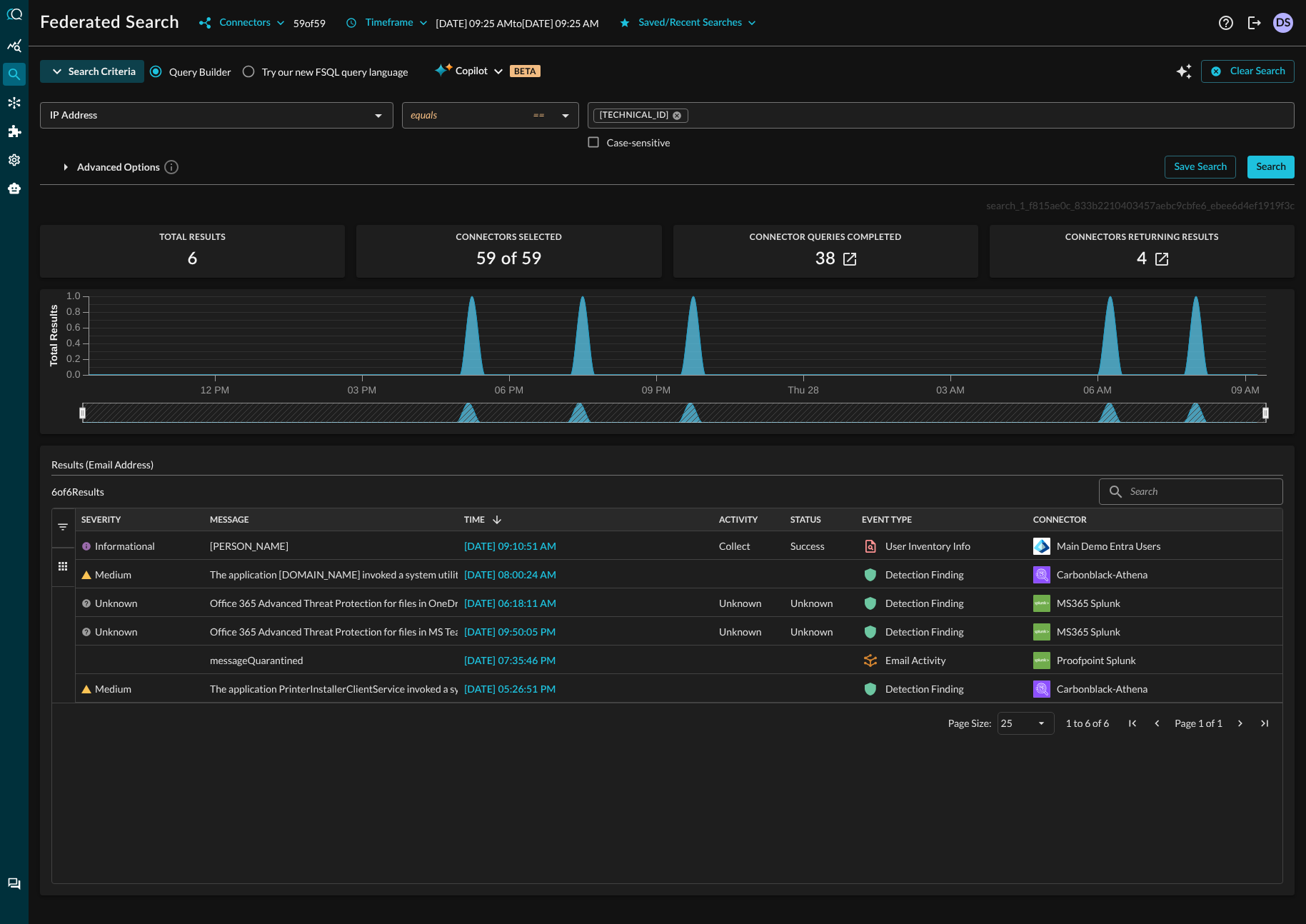
click at [959, 138] on div "172.16.16.11 ​ Case-sensitive" at bounding box center [941, 129] width 707 height 54
click at [1268, 167] on div "Search" at bounding box center [1271, 167] width 30 height 18
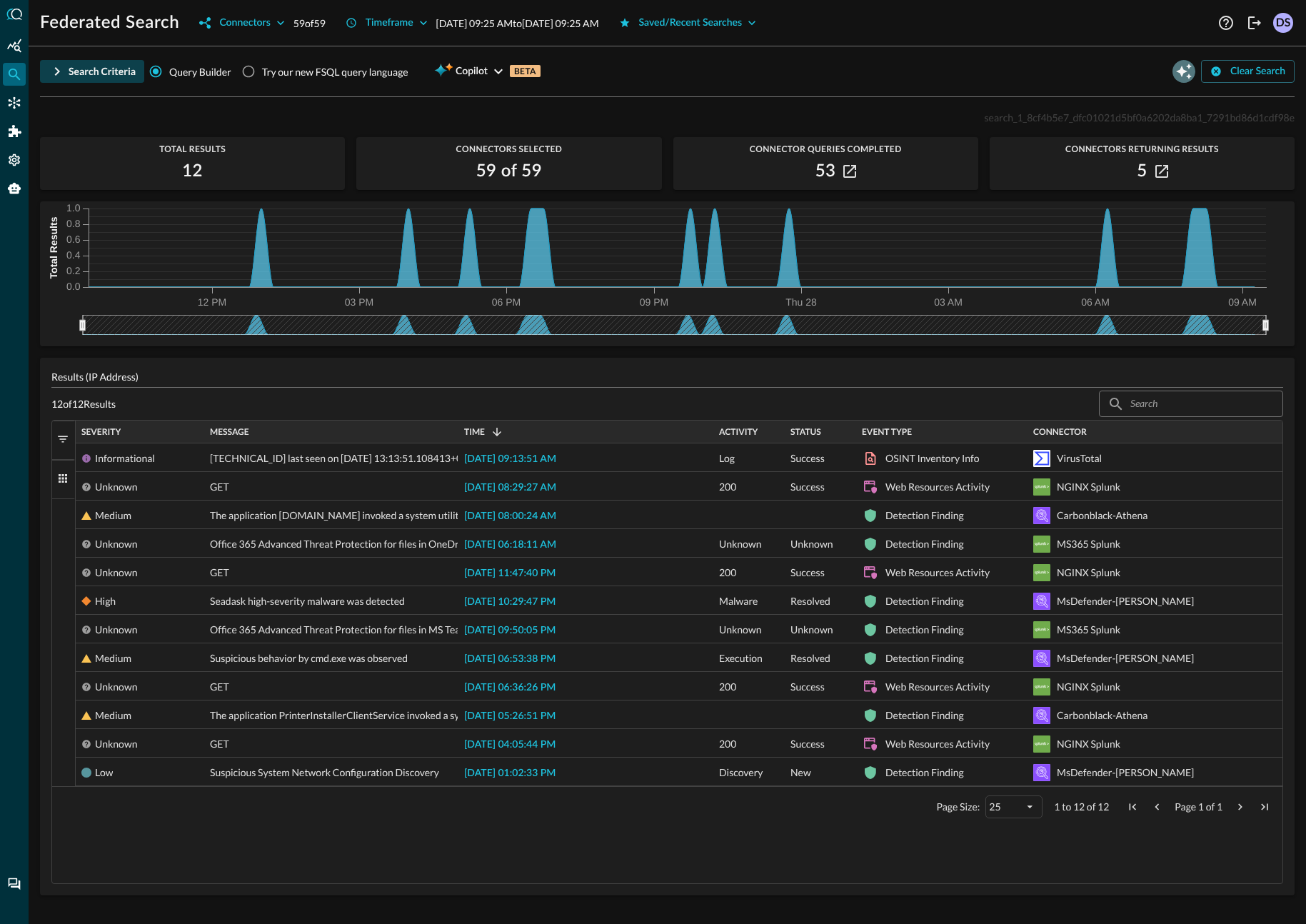
click at [1183, 70] on icon "Open Query Copilot" at bounding box center [1184, 72] width 16 height 16
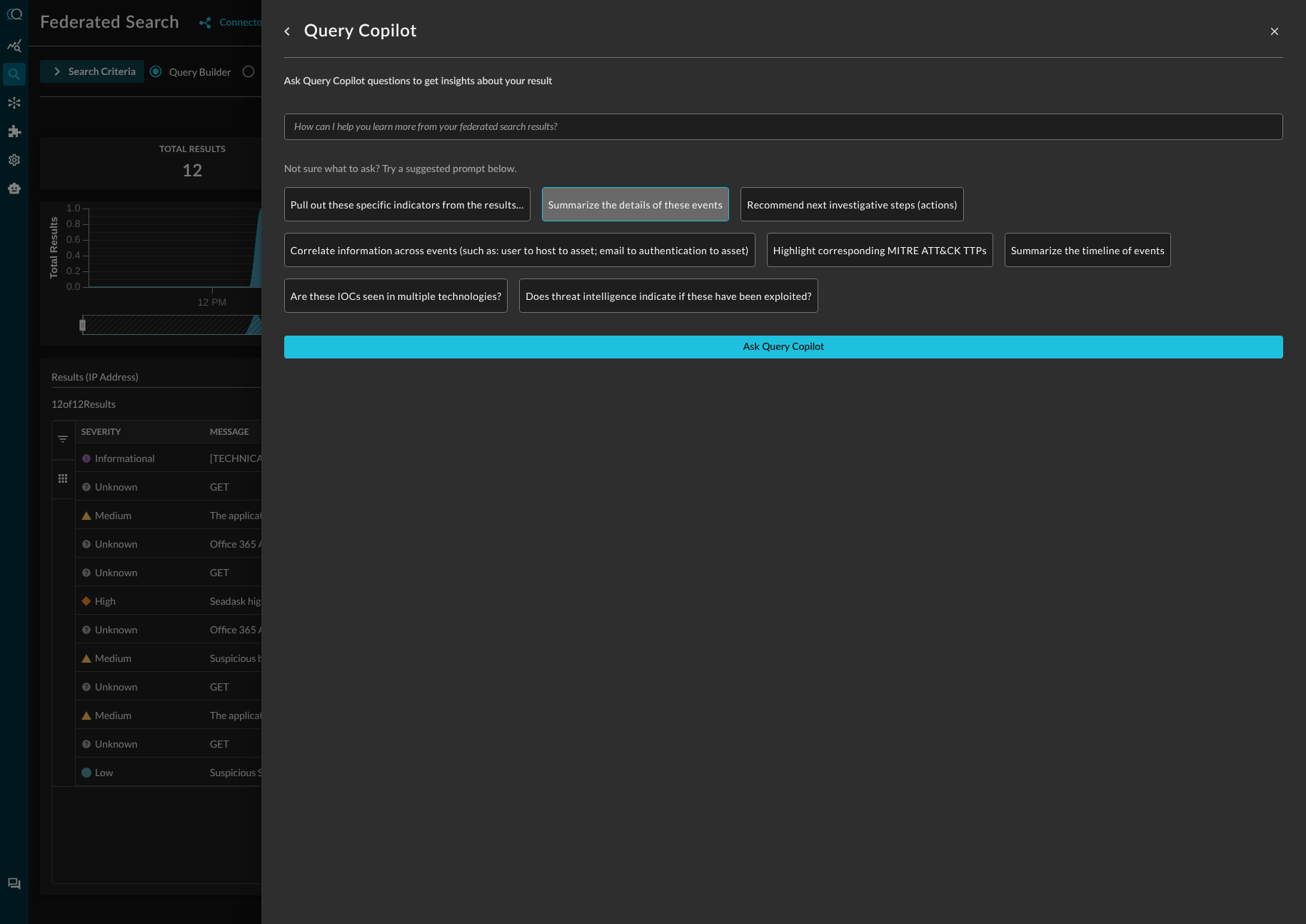
click at [701, 208] on p "Summarize the details of these events" at bounding box center [636, 204] width 175 height 15
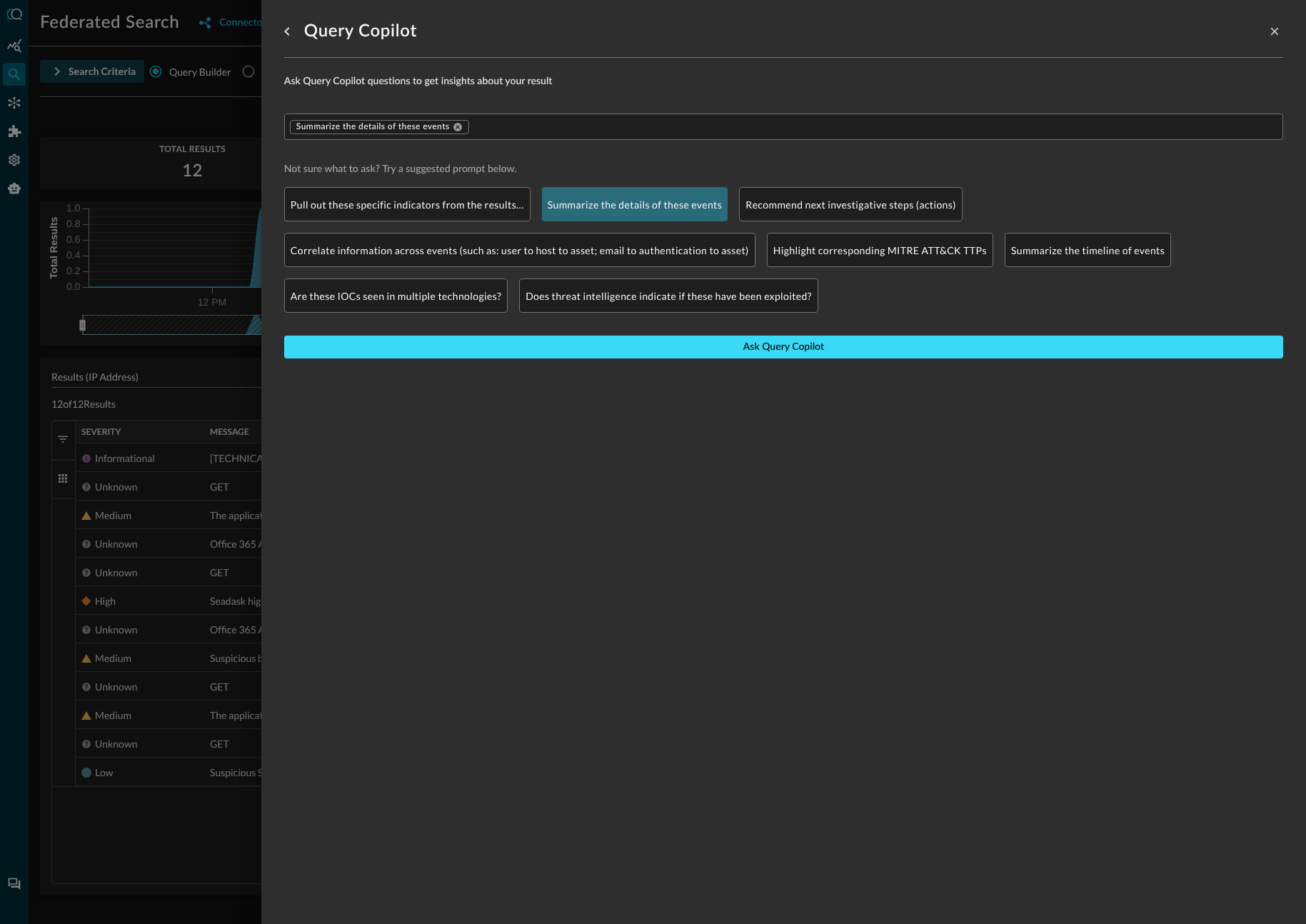
click at [829, 339] on button "Ask Query Copilot" at bounding box center [784, 347] width 999 height 23
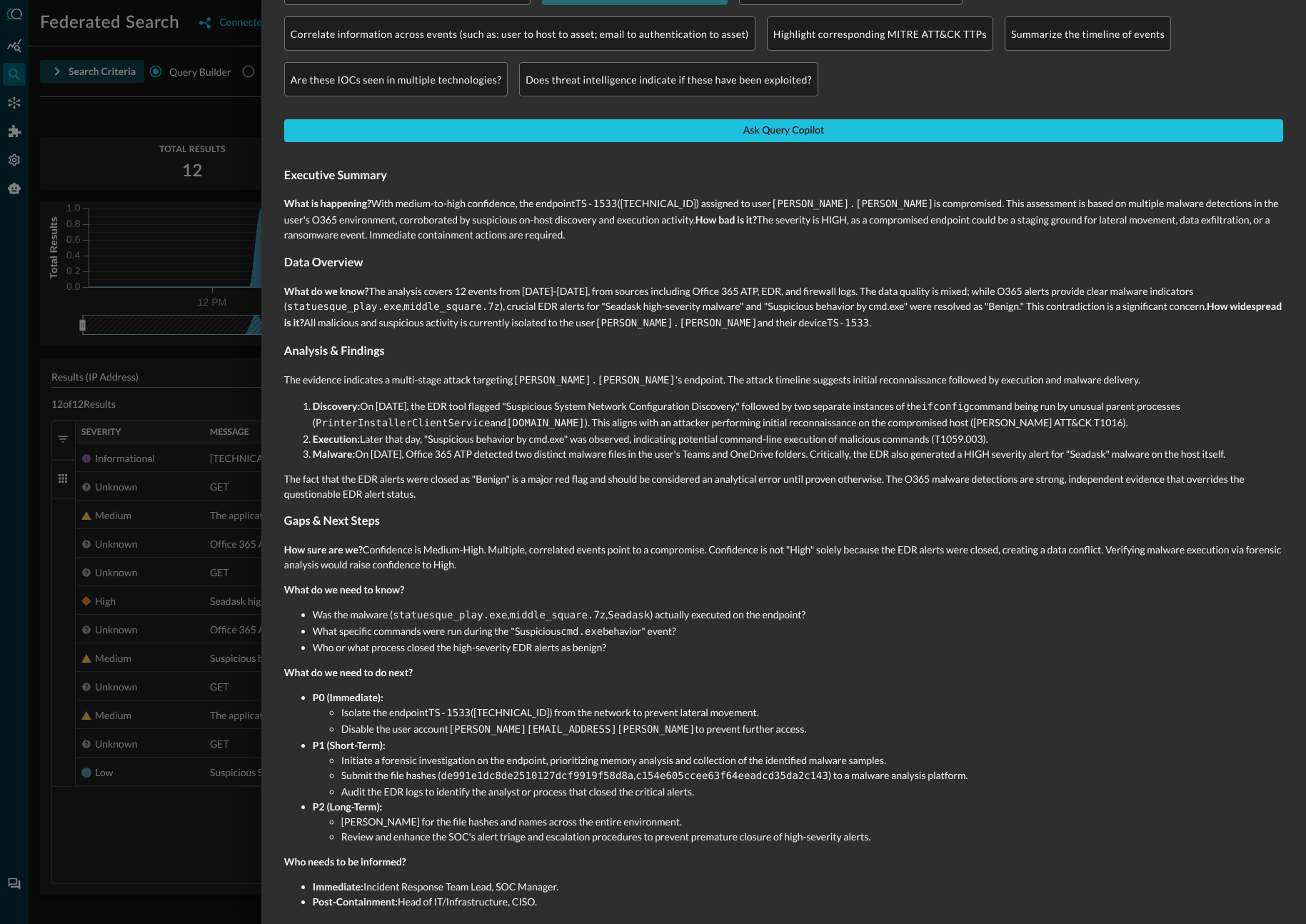
scroll to position [222, 0]
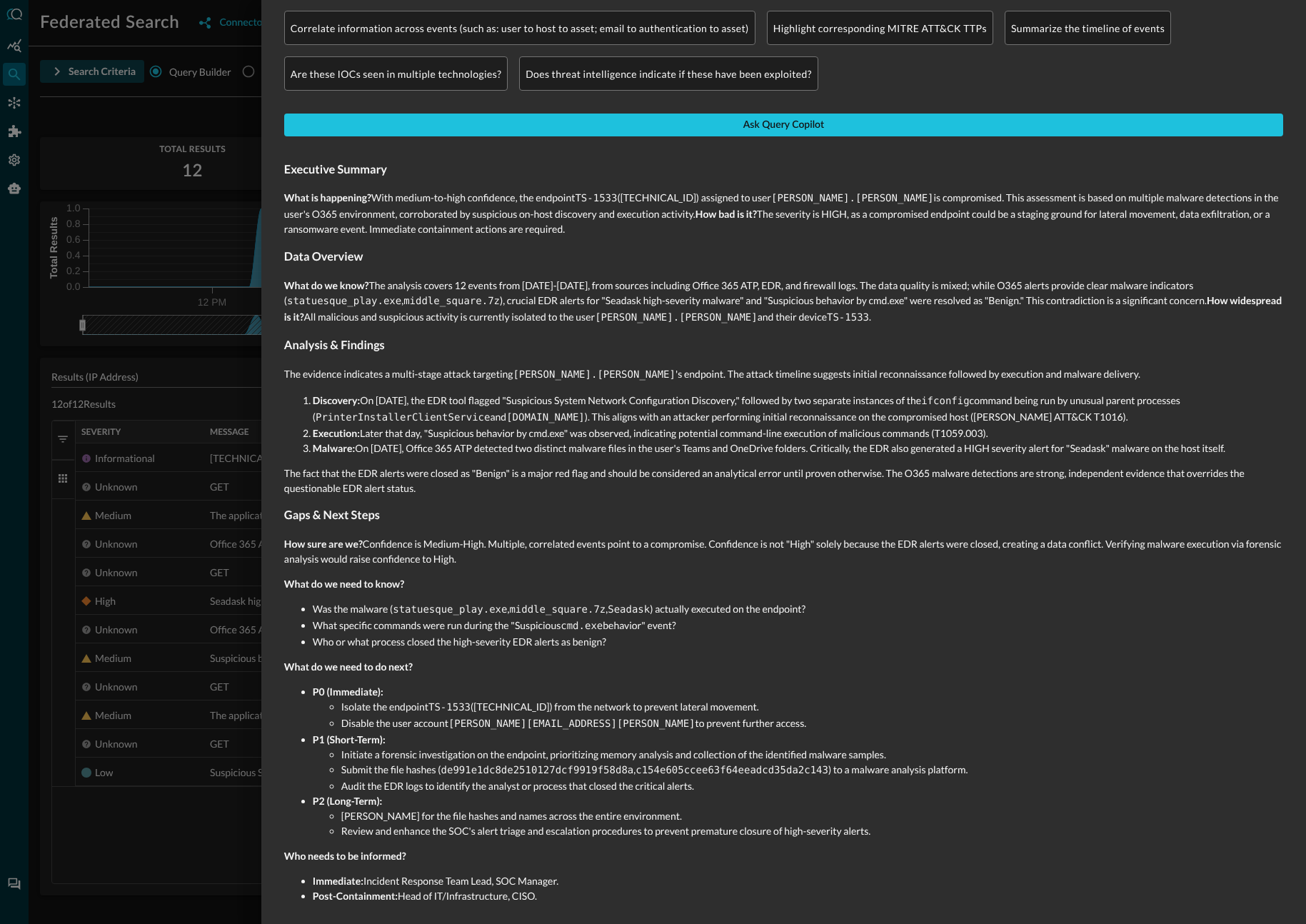
click at [9, 217] on div at bounding box center [653, 462] width 1306 height 924
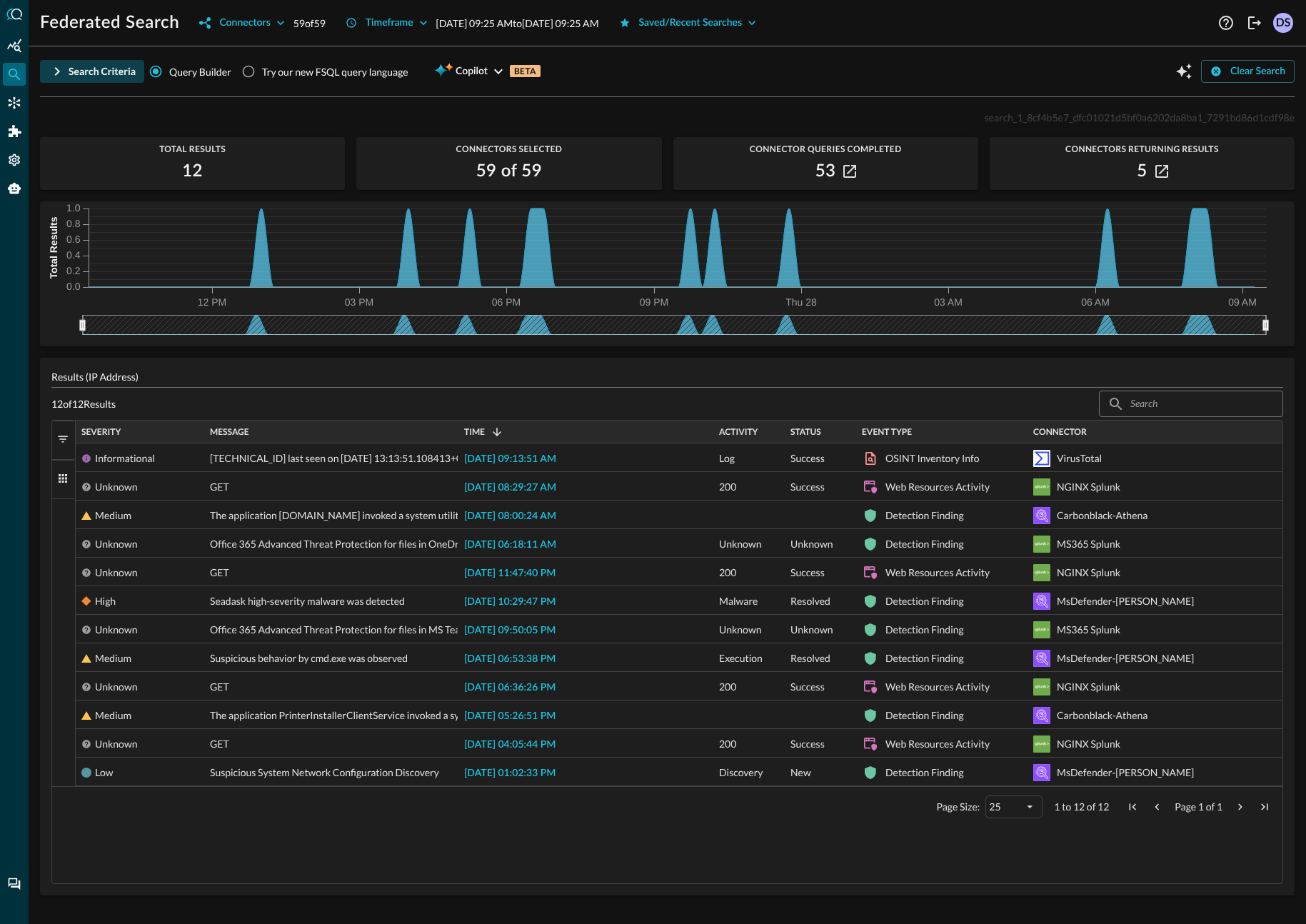
click at [990, 23] on div "Federated Search Connectors 59 of 59 Timeframe Aug 27, 2025 09:25 AM to Aug 28,…" at bounding box center [627, 22] width 1174 height 23
